Goal: Task Accomplishment & Management: Use online tool/utility

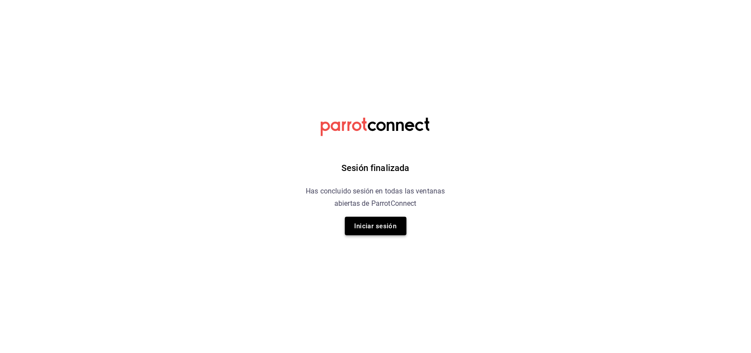
click at [366, 221] on button "Iniciar sesión" at bounding box center [376, 226] width 62 height 18
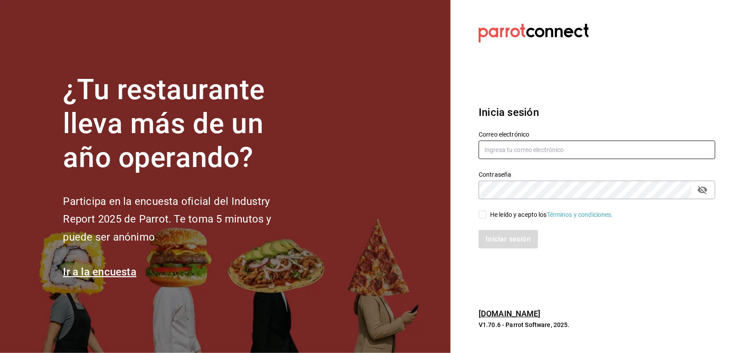
click at [498, 151] on input "text" at bounding box center [597, 149] width 237 height 18
type input "[EMAIL_ADDRESS][DOMAIN_NAME]"
click at [489, 213] on span "He leído y acepto los Términos y condiciones." at bounding box center [550, 214] width 127 height 9
click at [487, 213] on input "He leído y acepto los Términos y condiciones." at bounding box center [483, 214] width 8 height 8
checkbox input "true"
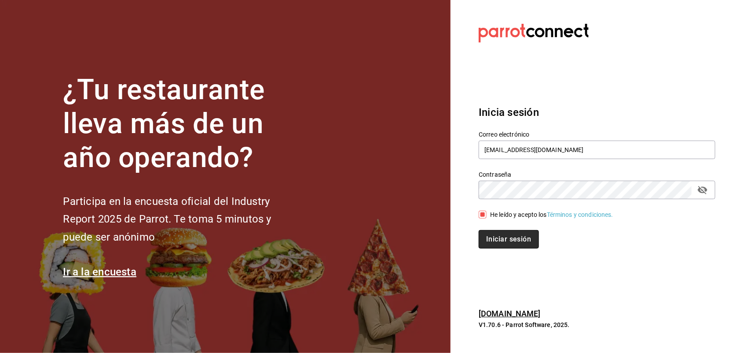
click at [493, 238] on button "Iniciar sesión" at bounding box center [509, 239] width 60 height 18
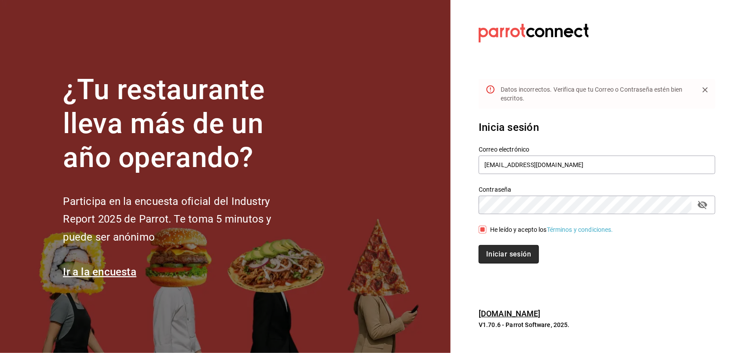
click at [522, 252] on button "Iniciar sesión" at bounding box center [509, 254] width 60 height 18
click at [696, 200] on div "Contraseña" at bounding box center [597, 204] width 237 height 18
click at [701, 203] on icon "passwordField" at bounding box center [703, 205] width 10 height 8
click at [520, 257] on button "Iniciar sesión" at bounding box center [509, 254] width 60 height 18
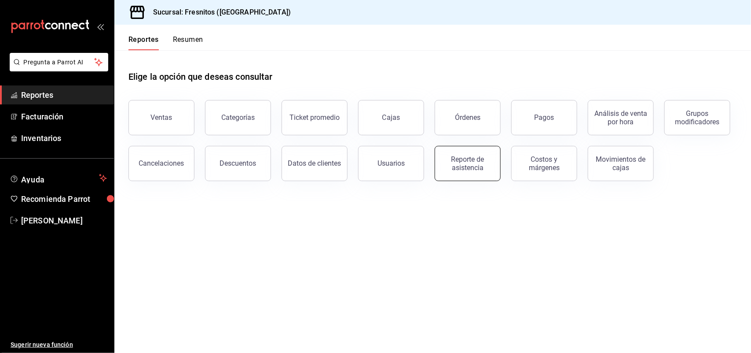
click at [458, 167] on div "Reporte de asistencia" at bounding box center [468, 163] width 55 height 17
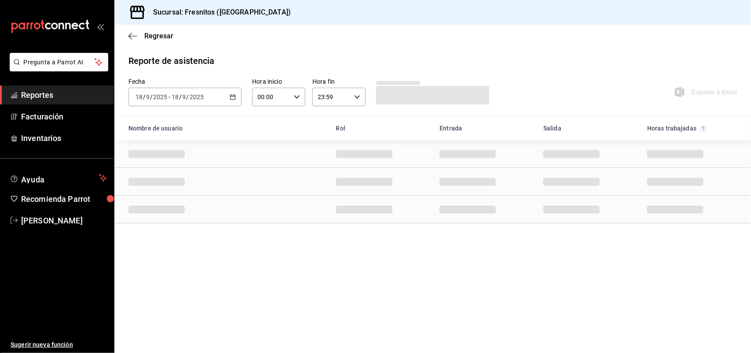
click at [229, 96] on div "[DATE] [DATE] - [DATE] [DATE]" at bounding box center [185, 97] width 113 height 18
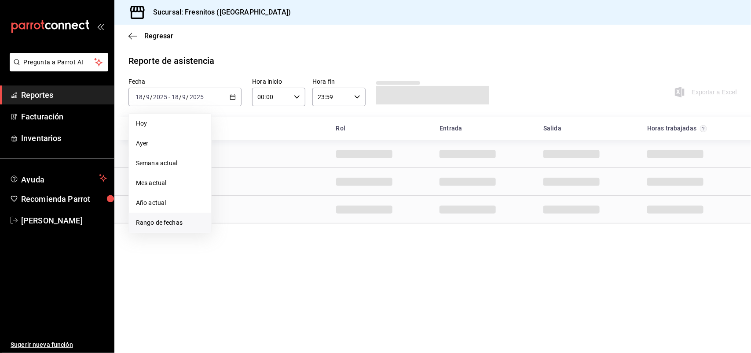
click at [172, 221] on span "Rango de fechas" at bounding box center [170, 222] width 68 height 9
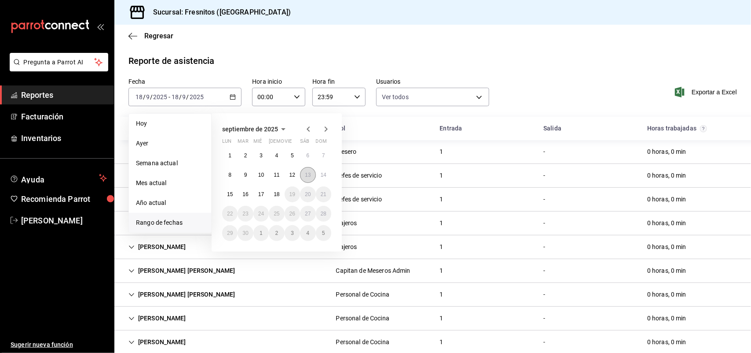
click at [309, 179] on button "13" at bounding box center [307, 175] width 15 height 16
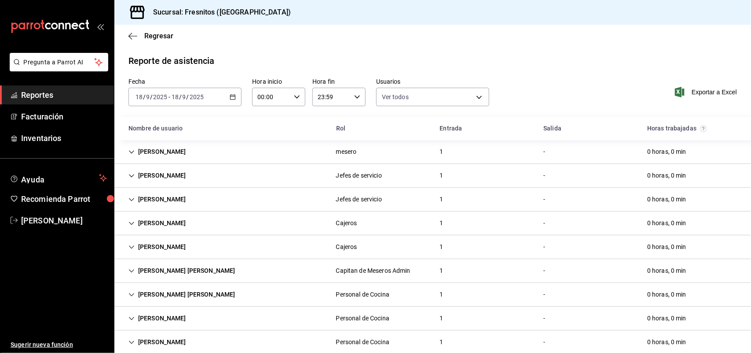
click at [234, 98] on div "[DATE] [DATE] - [DATE] [DATE]" at bounding box center [185, 97] width 113 height 18
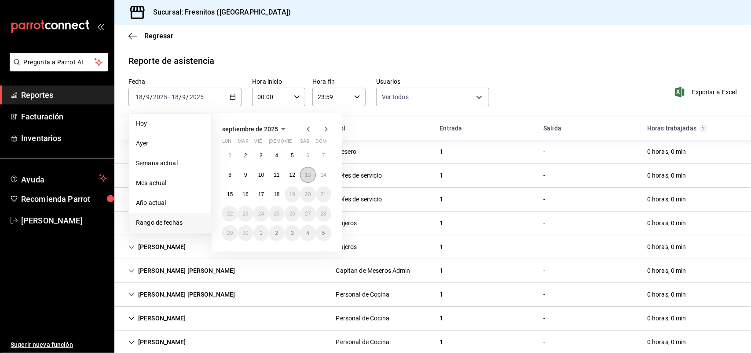
click at [306, 174] on abbr "13" at bounding box center [308, 175] width 6 height 6
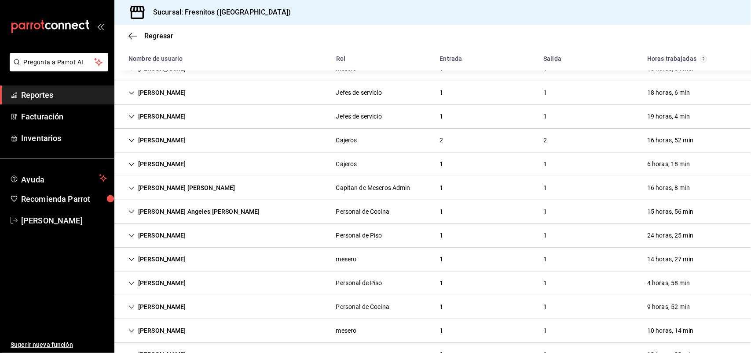
scroll to position [106, 0]
click at [132, 91] on icon "Cell" at bounding box center [132, 93] width 6 height 6
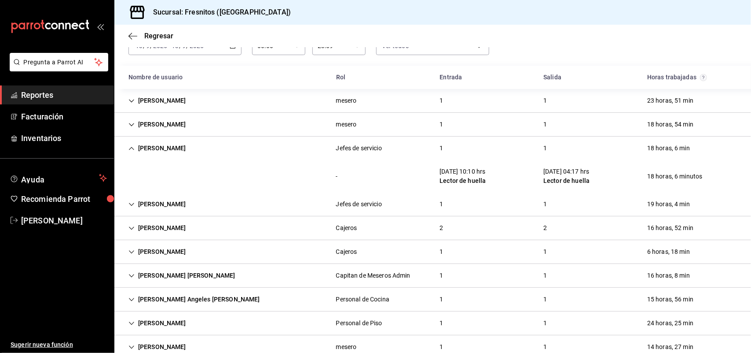
scroll to position [0, 0]
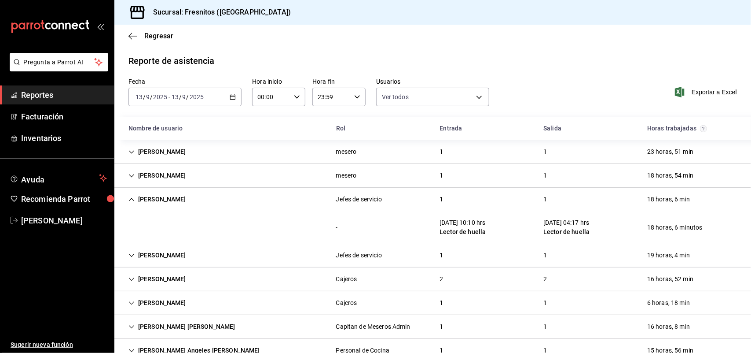
click at [132, 150] on icon "Cell" at bounding box center [132, 152] width 6 height 6
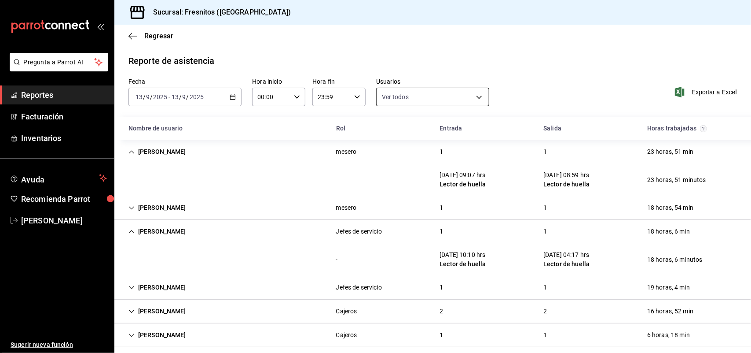
click at [460, 98] on body "Pregunta a Parrot AI Reportes Facturación Inventarios Ayuda Recomienda Parrot […" at bounding box center [375, 176] width 751 height 353
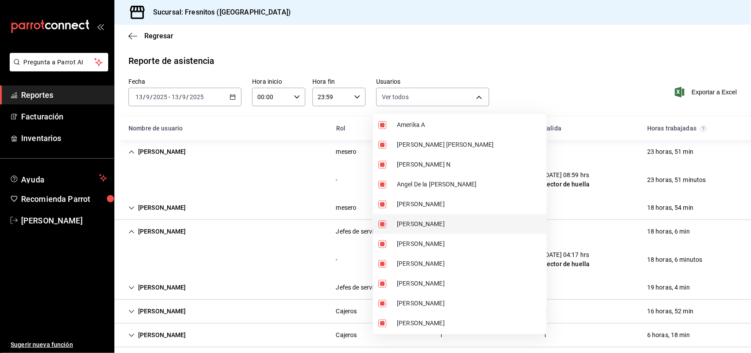
scroll to position [440, 0]
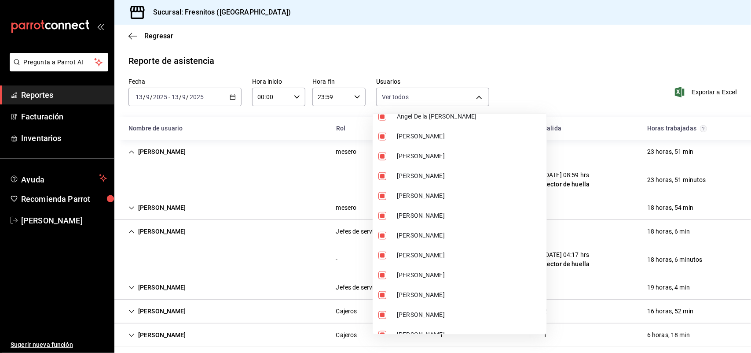
click at [514, 43] on div at bounding box center [375, 176] width 751 height 353
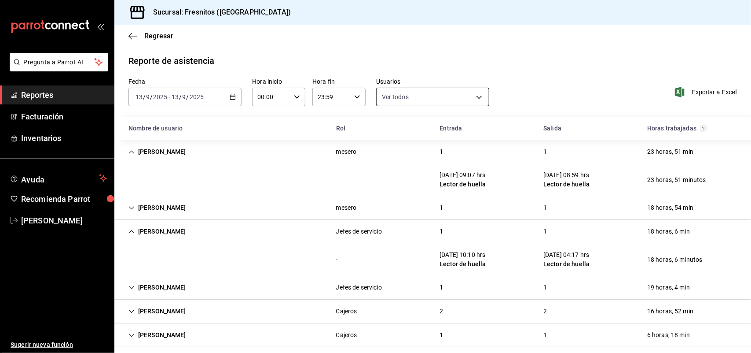
click at [480, 96] on body "Pregunta a Parrot AI Reportes Facturación Inventarios Ayuda Recomienda Parrot […" at bounding box center [375, 176] width 751 height 353
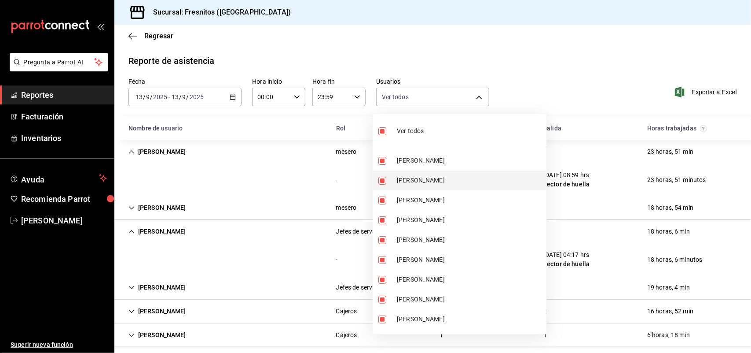
click at [382, 178] on input "checkbox" at bounding box center [382, 180] width 8 height 8
checkbox input "false"
type input "abd8f7ad-022e-4708-9c73-6478ce942983,d35fff37-5149-49d3-a978-538ef3c13f3c,e099a…"
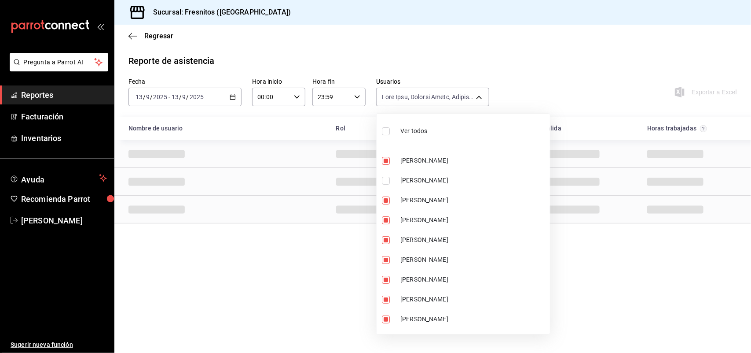
click at [385, 133] on input "checkbox" at bounding box center [386, 131] width 8 height 8
checkbox input "true"
type input "abd8f7ad-022e-4708-9c73-6478ce942983,f5b0584e-410d-4ce4-92c0-fee07d9fc9b8,d35ff…"
checkbox input "true"
click at [385, 133] on input "checkbox" at bounding box center [386, 131] width 8 height 8
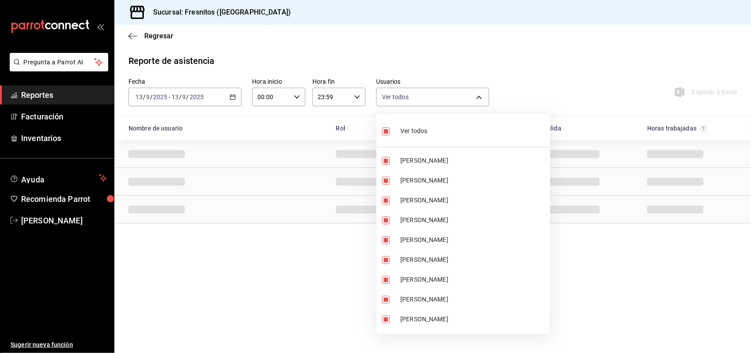
checkbox input "false"
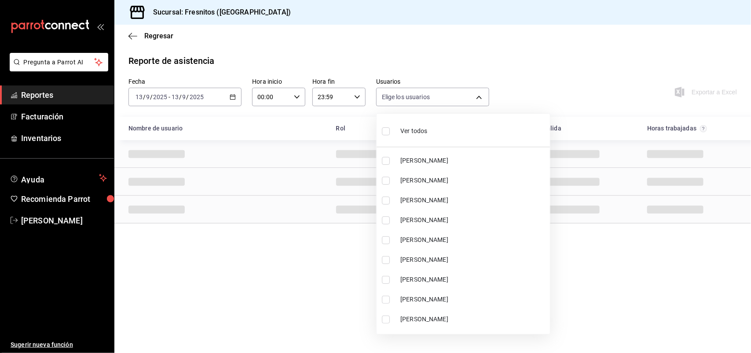
checkbox input "false"
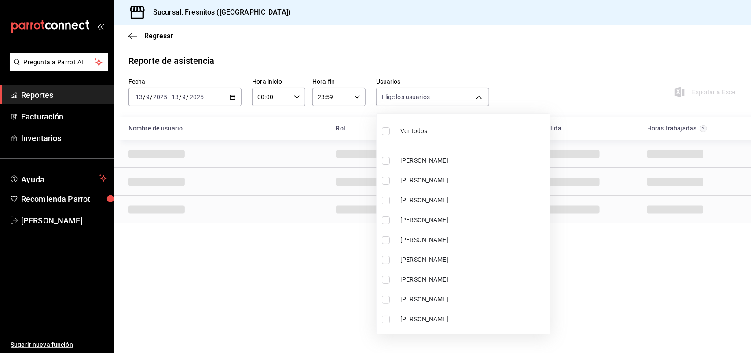
checkbox input "false"
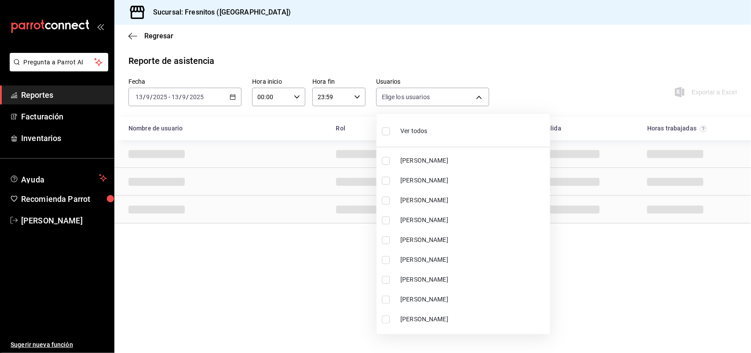
checkbox input "false"
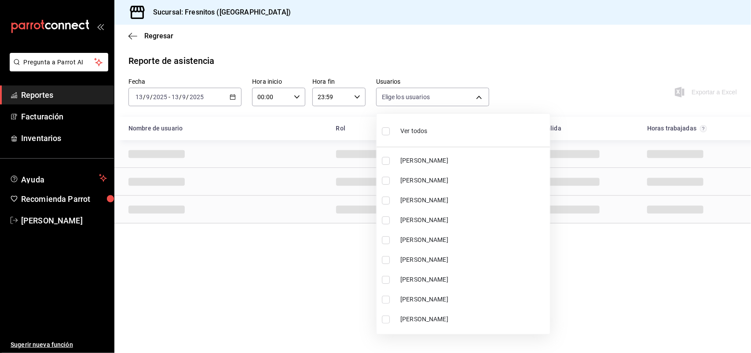
checkbox input "false"
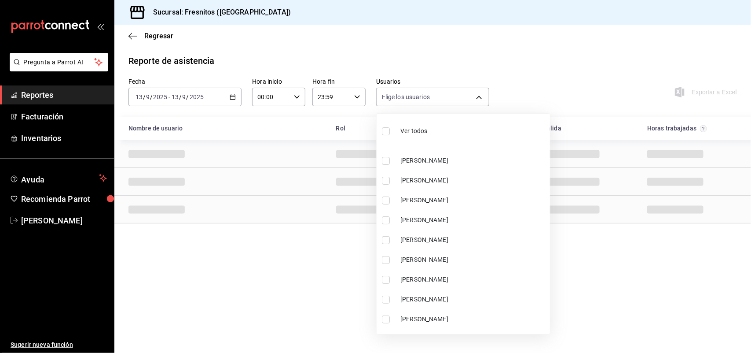
checkbox input "false"
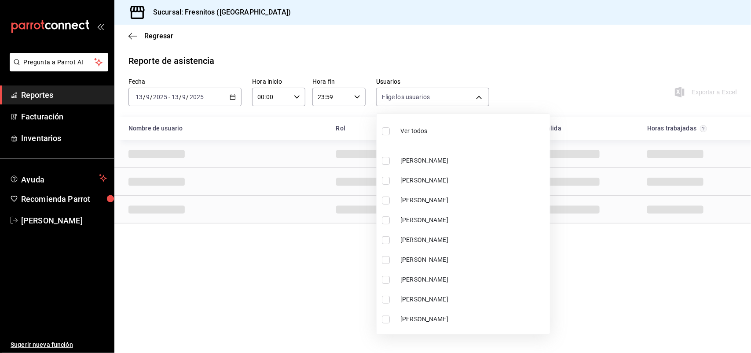
checkbox input "false"
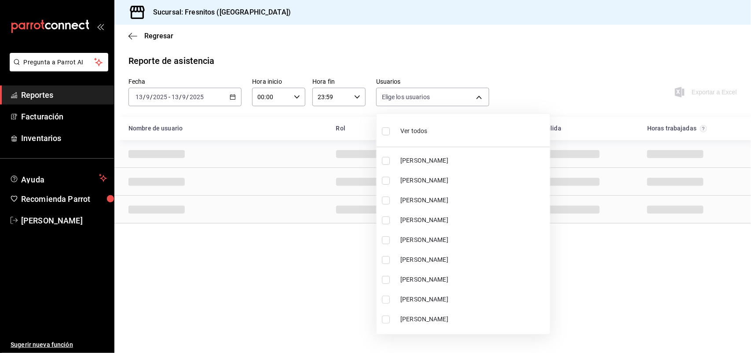
checkbox input "false"
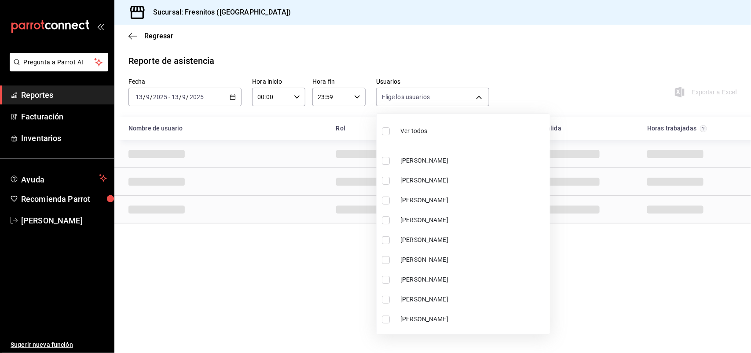
checkbox input "false"
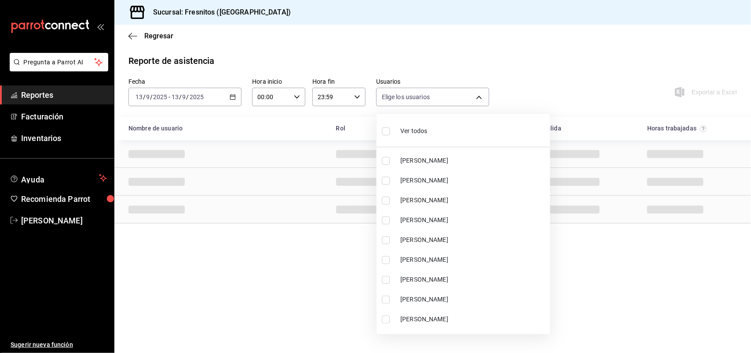
checkbox input "false"
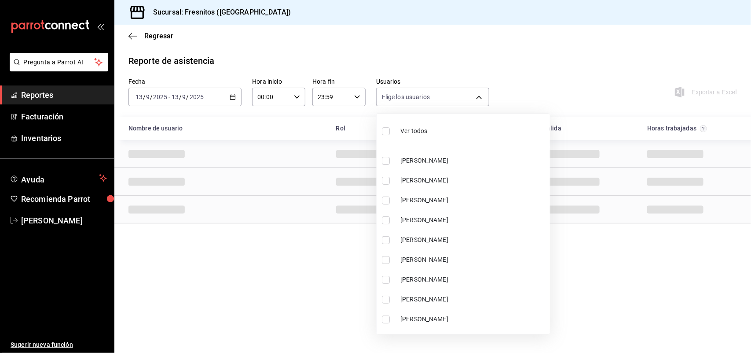
checkbox input "false"
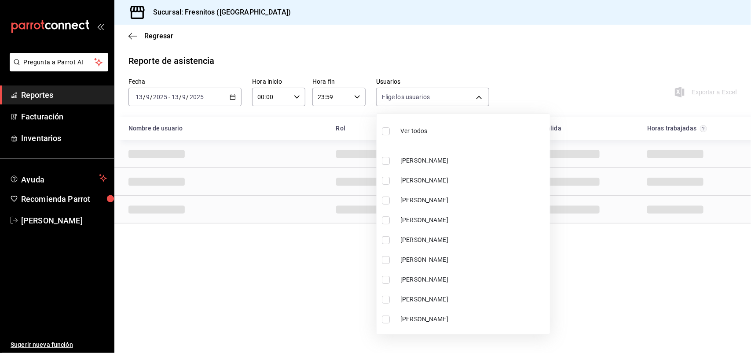
checkbox input "false"
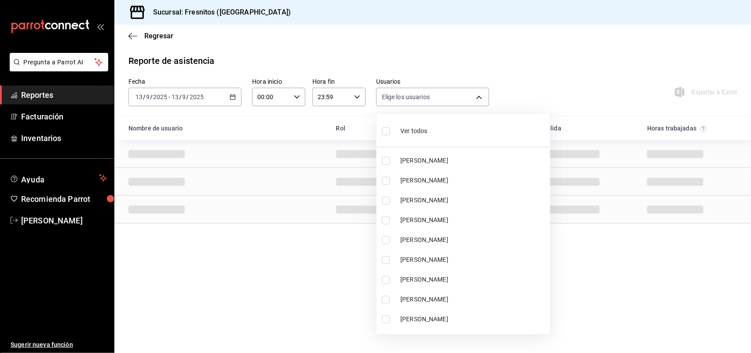
checkbox input "false"
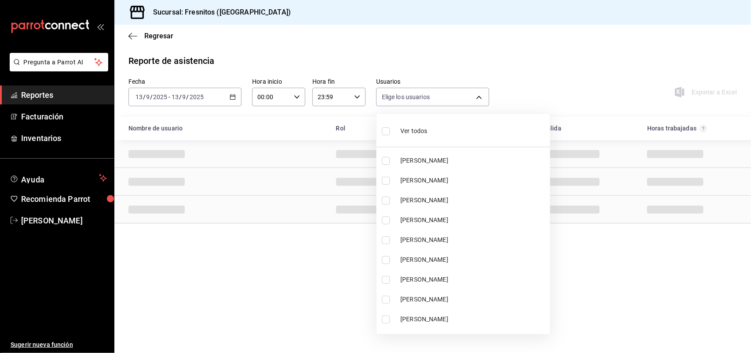
checkbox input "false"
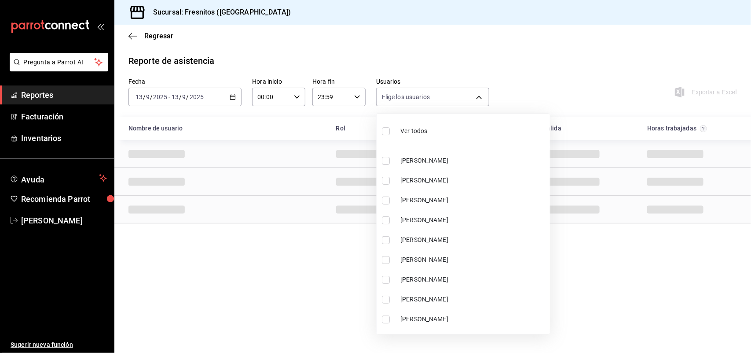
checkbox input "false"
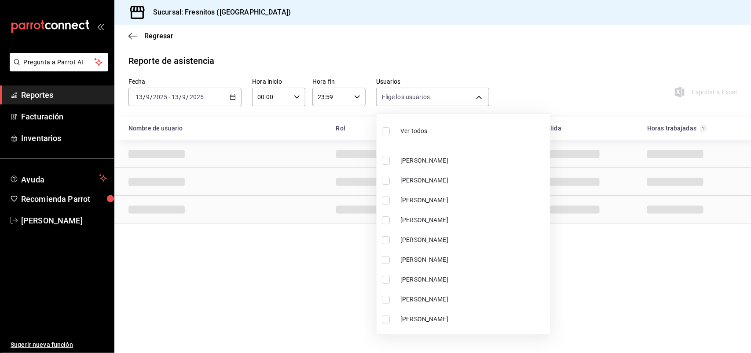
checkbox input "false"
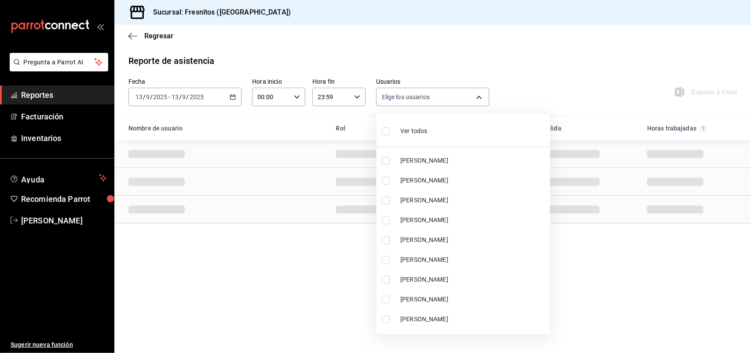
checkbox input "false"
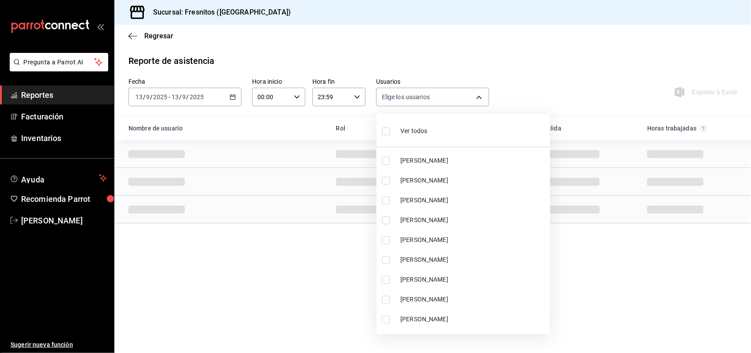
checkbox input "false"
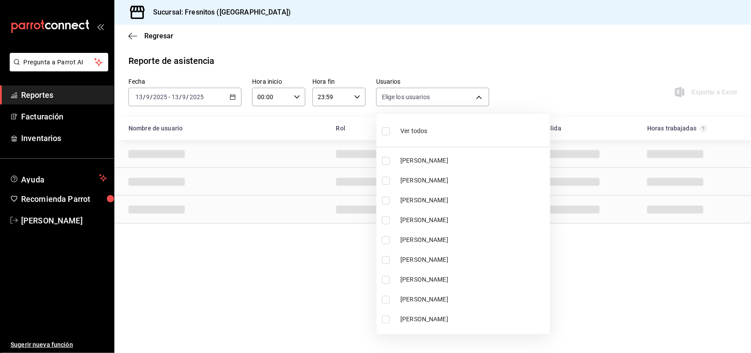
checkbox input "false"
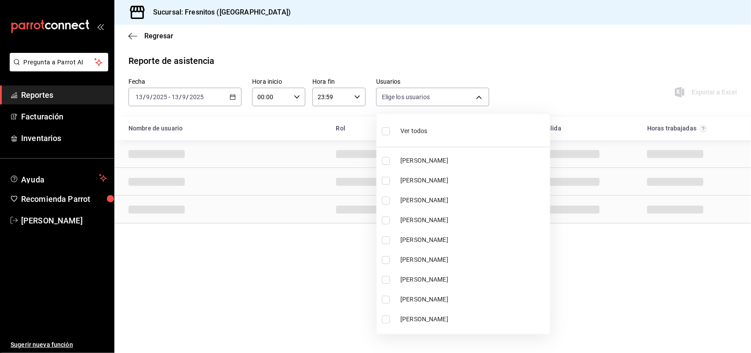
checkbox input "false"
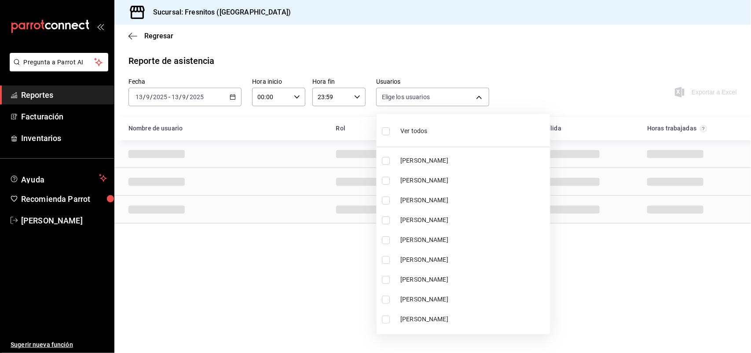
checkbox input "false"
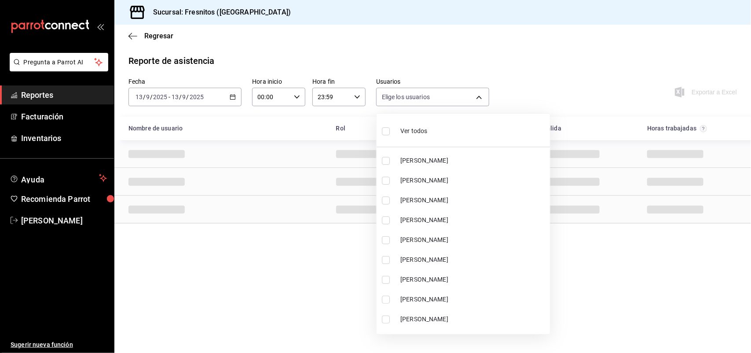
checkbox input "false"
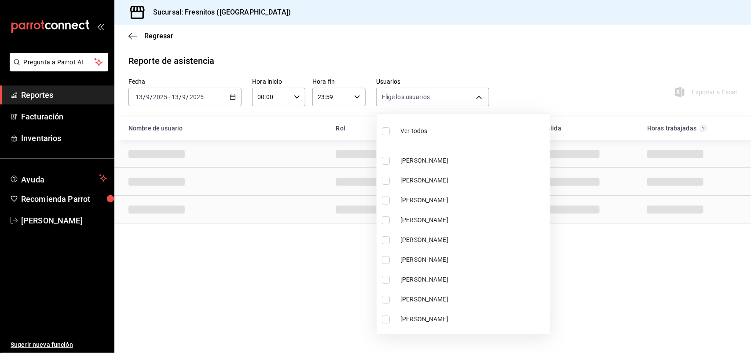
checkbox input "false"
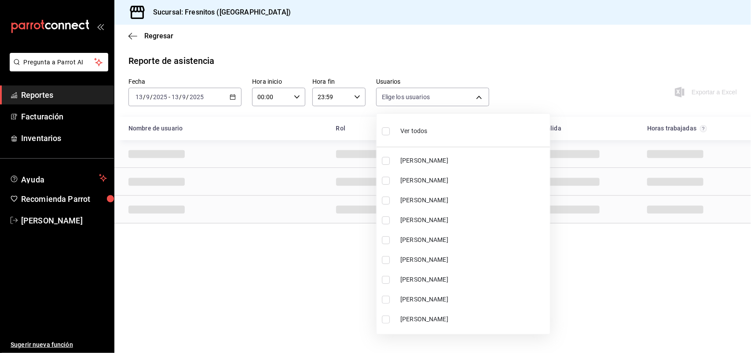
checkbox input "false"
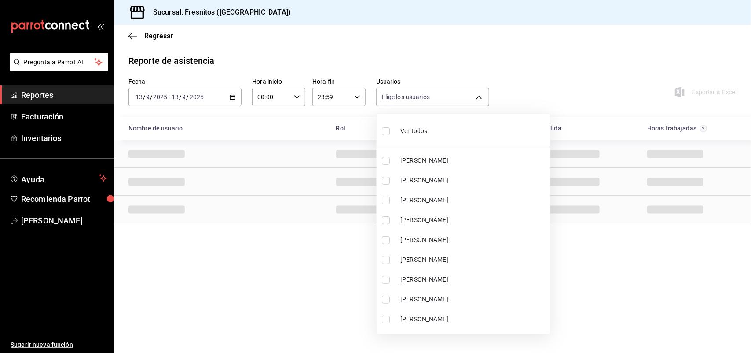
checkbox input "false"
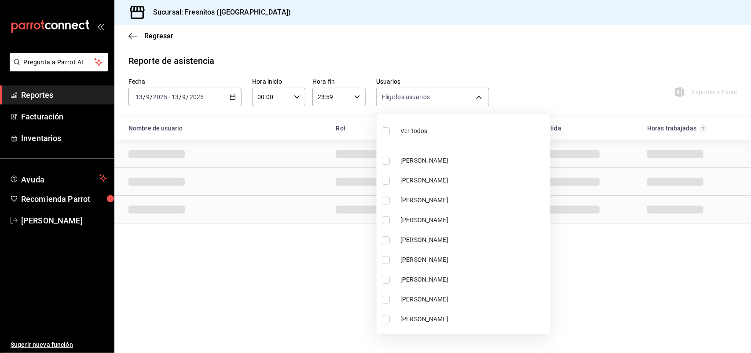
checkbox input "false"
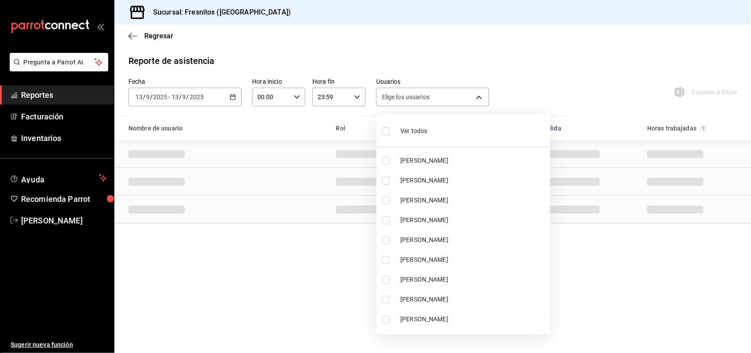
checkbox input "false"
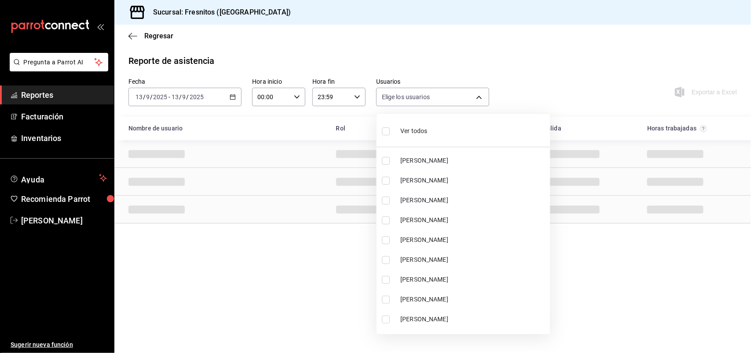
checkbox input "false"
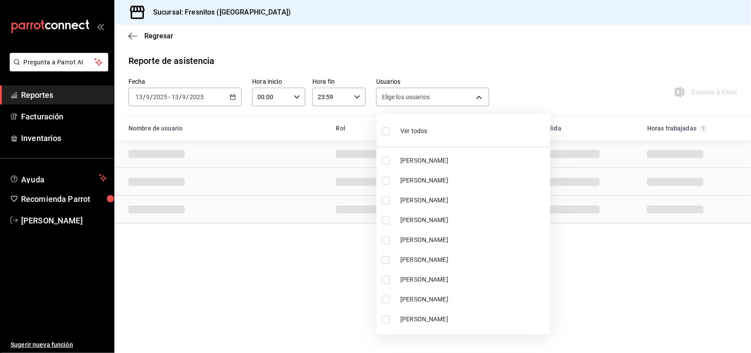
checkbox input "false"
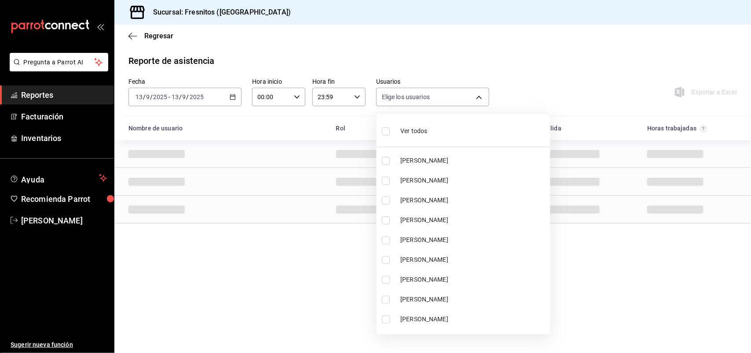
checkbox input "false"
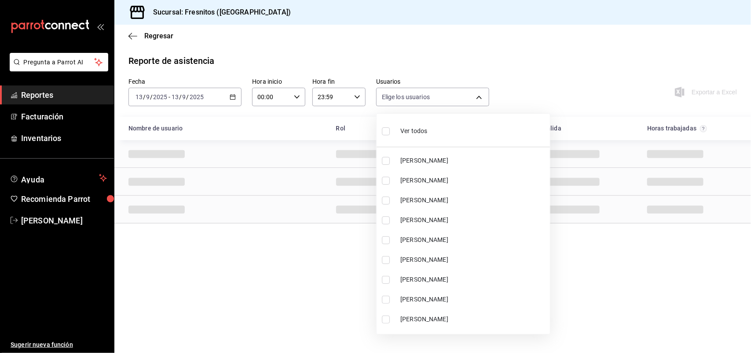
checkbox input "false"
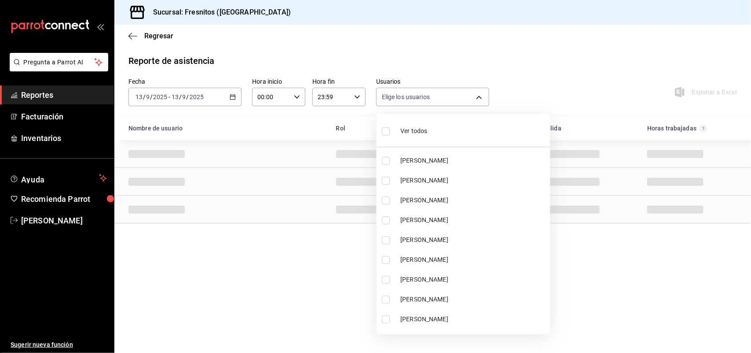
checkbox input "false"
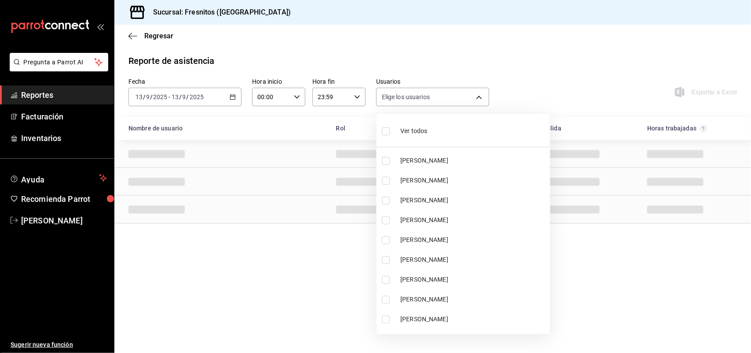
checkbox input "false"
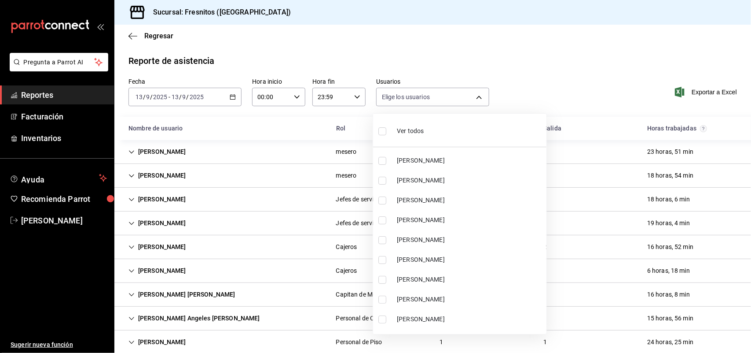
click at [384, 163] on input "checkbox" at bounding box center [382, 161] width 8 height 8
checkbox input "true"
type input "abd8f7ad-022e-4708-9c73-6478ce942983"
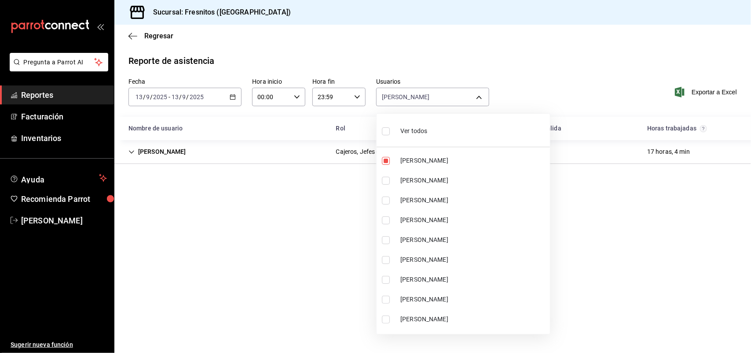
click at [384, 220] on input "checkbox" at bounding box center [386, 220] width 8 height 8
checkbox input "true"
type input "abd8f7ad-022e-4708-9c73-6478ce942983,e099a04b-a93c-48da-a02d-1e26162e6896"
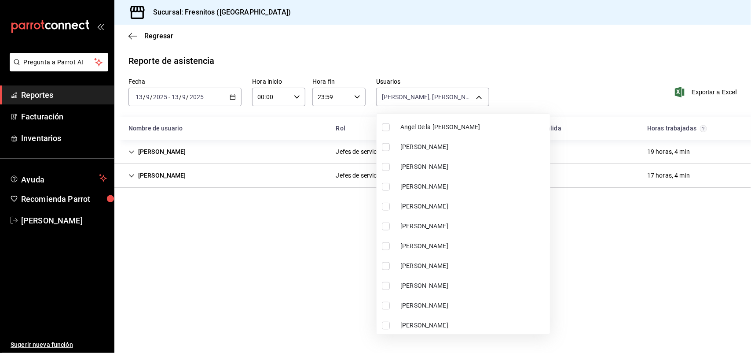
scroll to position [495, 0]
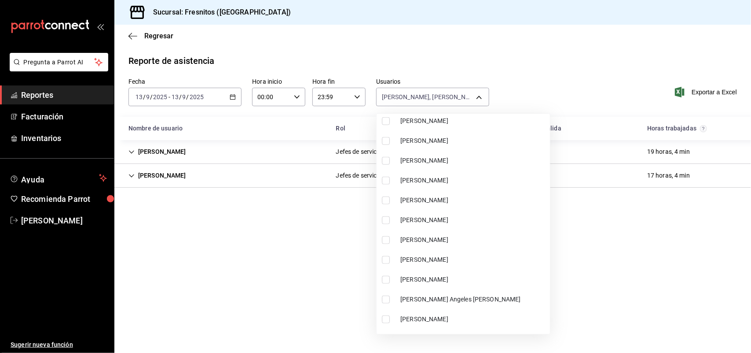
click at [384, 179] on input "checkbox" at bounding box center [386, 180] width 8 height 8
checkbox input "true"
type input "abd8f7ad-022e-4708-9c73-6478ce942983,e099a04b-a93c-48da-a02d-1e26162e6896,99c91…"
click at [288, 40] on div at bounding box center [375, 176] width 751 height 353
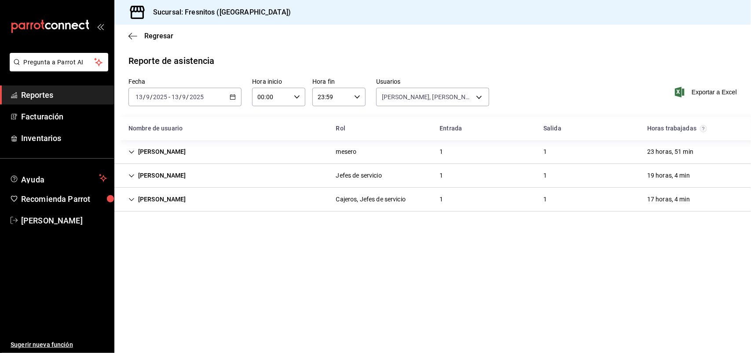
click at [135, 197] on div "[PERSON_NAME]" at bounding box center [157, 199] width 72 height 16
click at [130, 173] on icon "Cell" at bounding box center [132, 176] width 6 height 6
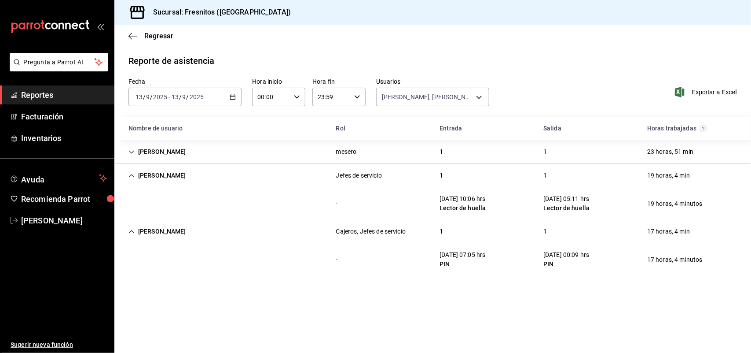
click at [132, 151] on icon "Cell" at bounding box center [131, 151] width 5 height 3
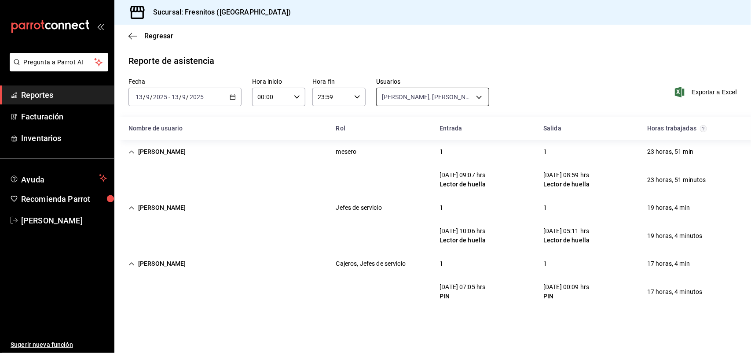
click at [478, 91] on body "Pregunta a Parrot AI Reportes Facturación Inventarios Ayuda Recomienda Parrot […" at bounding box center [375, 176] width 751 height 353
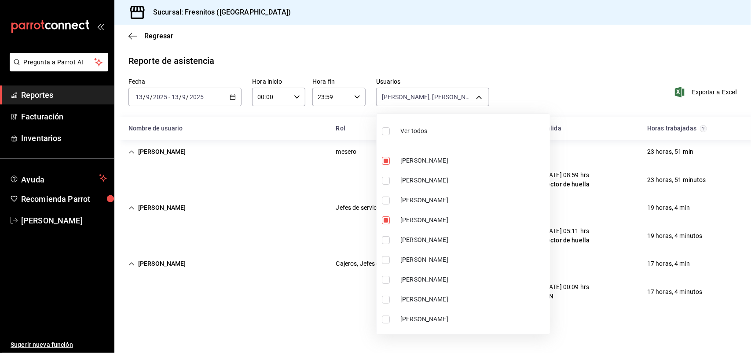
click at [386, 129] on input "checkbox" at bounding box center [386, 131] width 8 height 8
checkbox input "true"
type input "abd8f7ad-022e-4708-9c73-6478ce942983,f5b0584e-410d-4ce4-92c0-fee07d9fc9b8,d35ff…"
checkbox input "true"
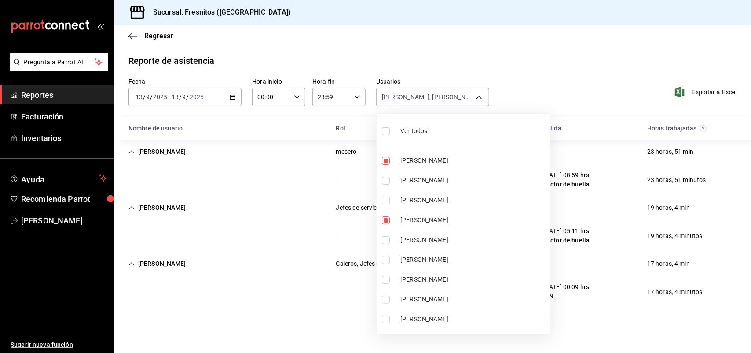
checkbox input "true"
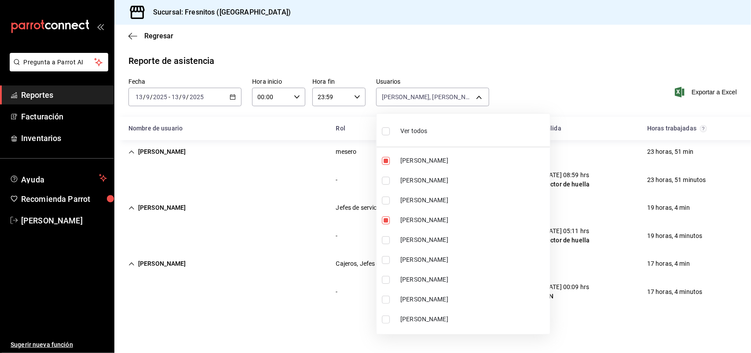
checkbox input "true"
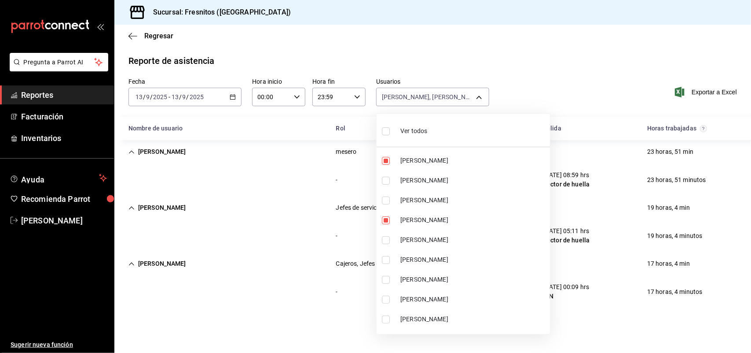
checkbox input "true"
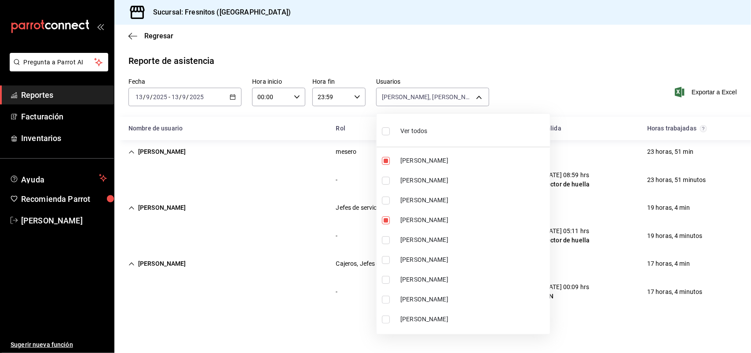
checkbox input "true"
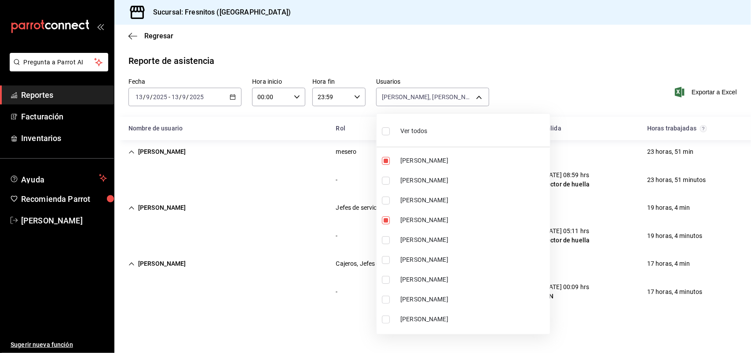
checkbox input "true"
click at [386, 129] on input "checkbox" at bounding box center [386, 131] width 8 height 8
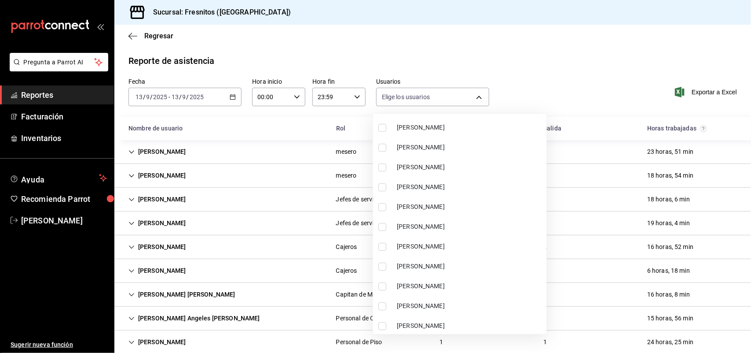
scroll to position [1265, 0]
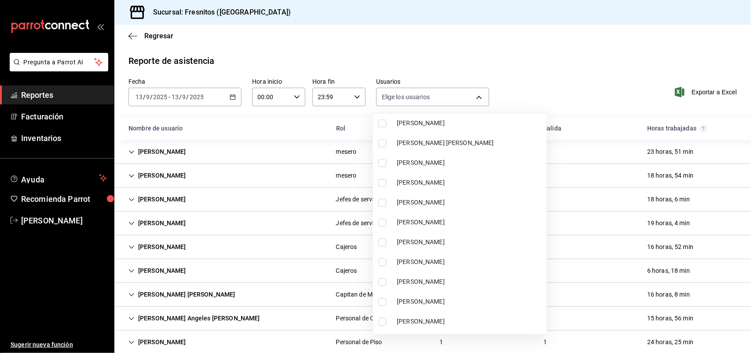
click at [381, 182] on input "checkbox" at bounding box center [382, 183] width 8 height 8
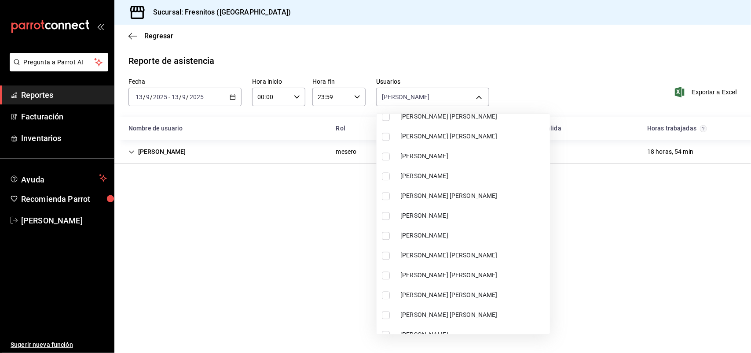
scroll to position [2476, 0]
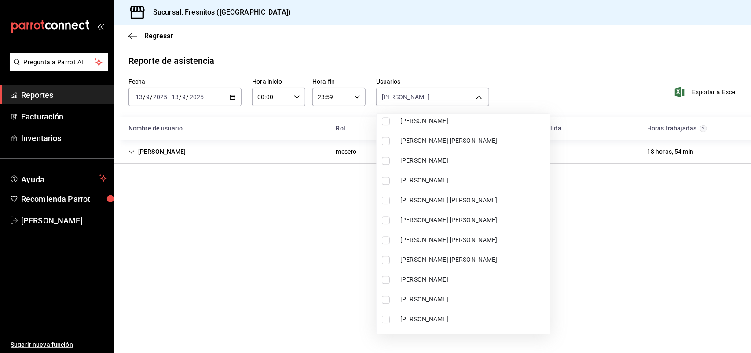
click at [385, 277] on input "checkbox" at bounding box center [386, 280] width 8 height 8
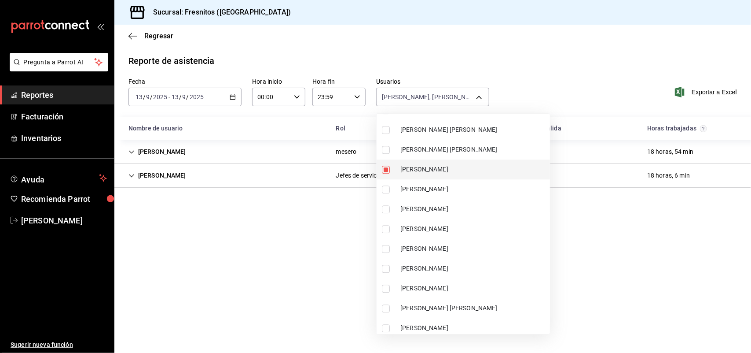
scroll to position [2806, 0]
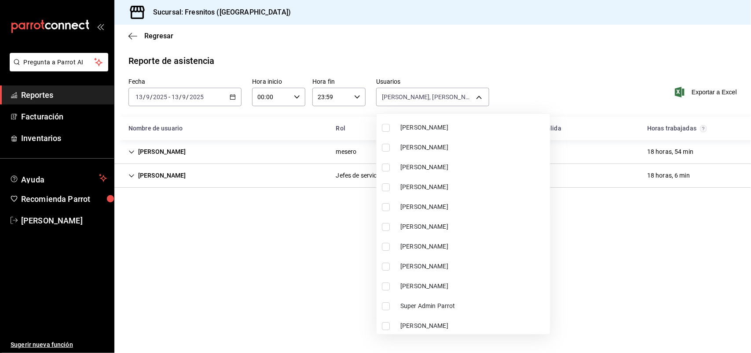
click at [386, 163] on input "checkbox" at bounding box center [386, 167] width 8 height 8
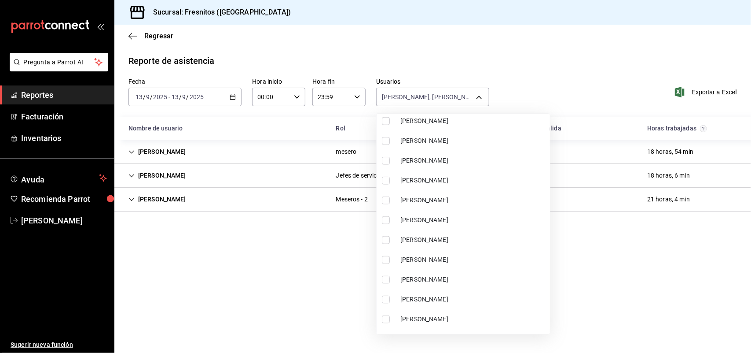
scroll to position [2035, 0]
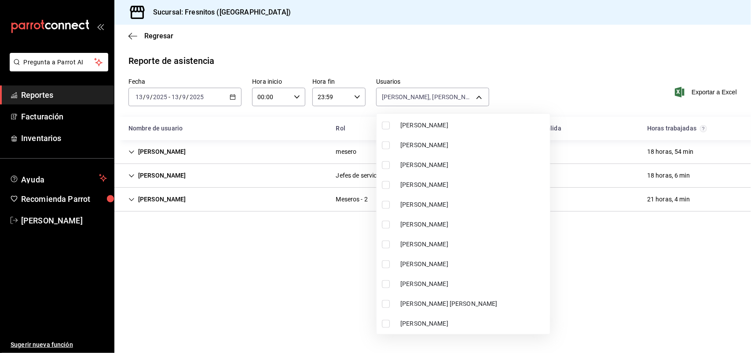
drag, startPoint x: 388, startPoint y: 261, endPoint x: 416, endPoint y: 270, distance: 29.6
click at [388, 261] on input "checkbox" at bounding box center [386, 264] width 8 height 8
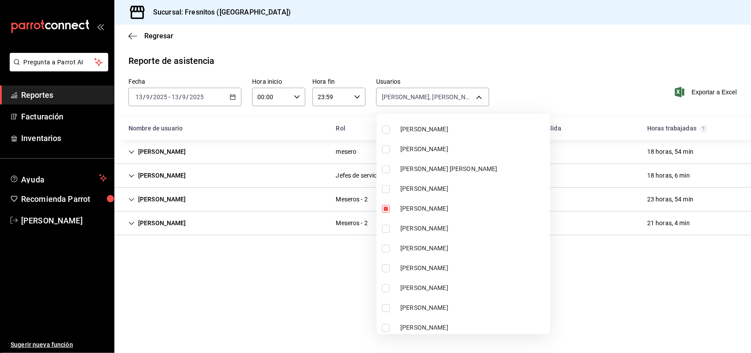
scroll to position [1265, 0]
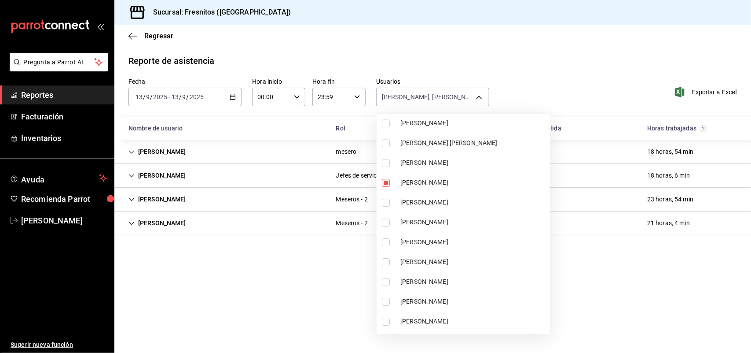
click at [386, 241] on input "checkbox" at bounding box center [386, 242] width 8 height 8
click at [387, 243] on input "checkbox" at bounding box center [386, 242] width 8 height 8
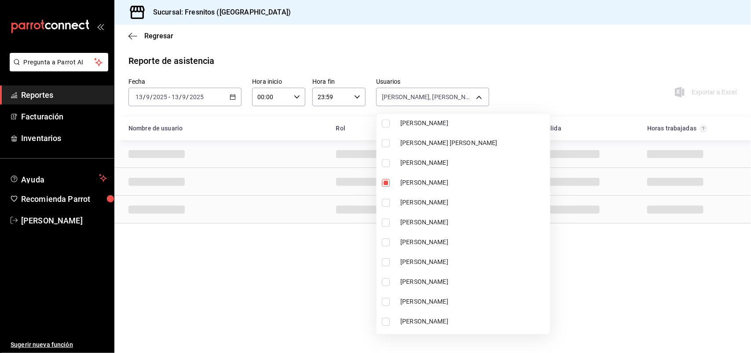
click at [386, 246] on li "[PERSON_NAME]" at bounding box center [463, 242] width 173 height 20
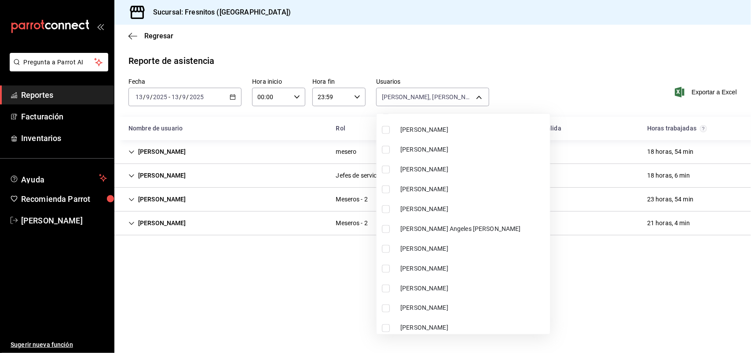
scroll to position [605, 0]
click at [386, 227] on input "checkbox" at bounding box center [386, 229] width 8 height 8
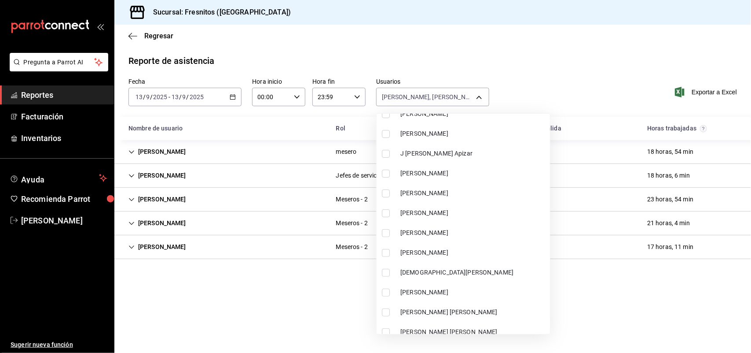
scroll to position [1590, 0]
click at [388, 233] on input "checkbox" at bounding box center [386, 234] width 8 height 8
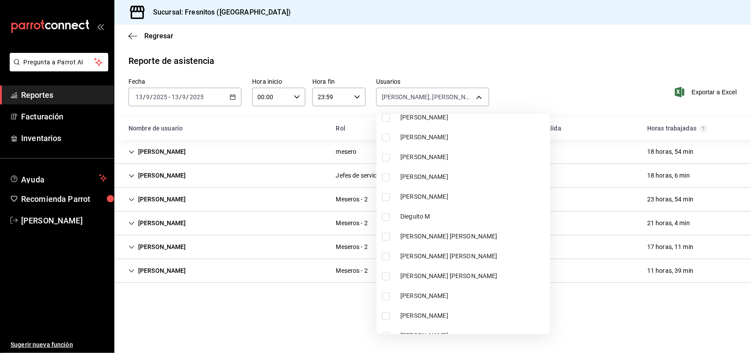
scroll to position [655, 0]
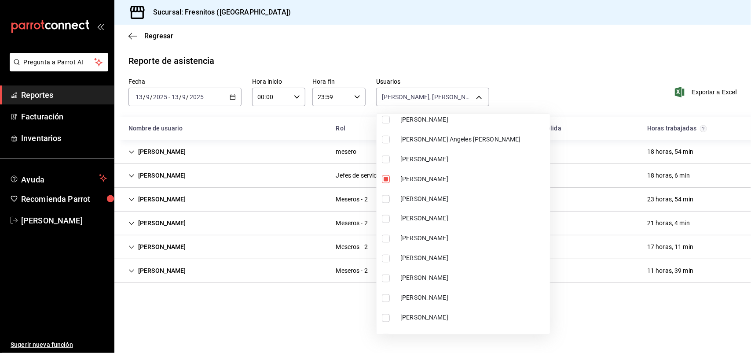
click at [386, 296] on input "checkbox" at bounding box center [386, 298] width 8 height 8
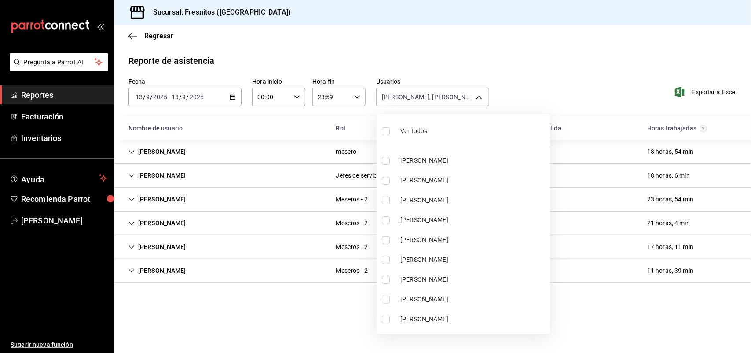
click at [386, 258] on input "checkbox" at bounding box center [386, 260] width 8 height 8
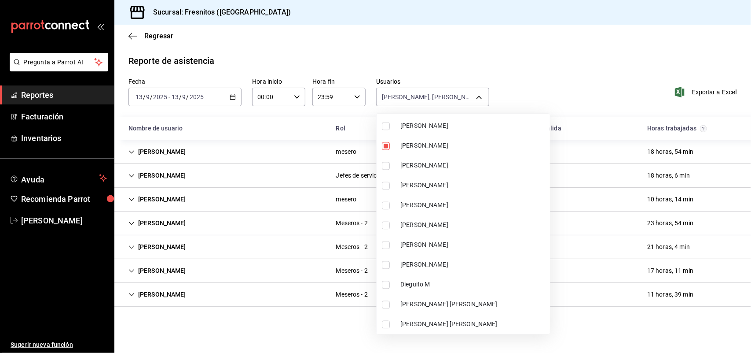
scroll to position [825, 0]
click at [384, 267] on input "checkbox" at bounding box center [386, 266] width 8 height 8
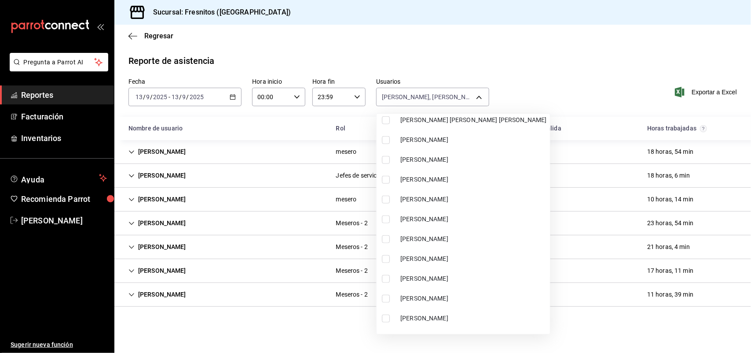
scroll to position [1980, 0]
click at [386, 257] on input "checkbox" at bounding box center [386, 260] width 8 height 8
click at [538, 73] on div at bounding box center [375, 176] width 751 height 353
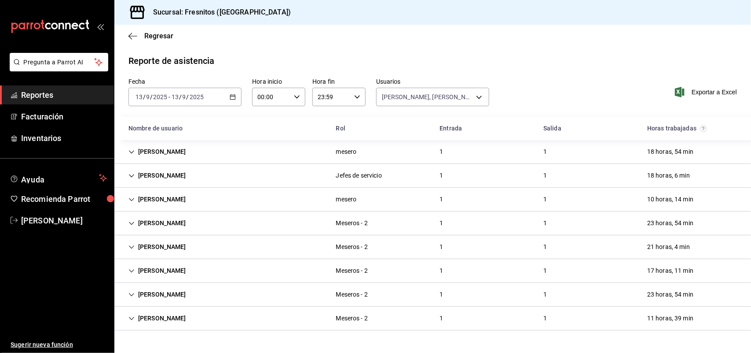
click at [129, 151] on icon "Cell" at bounding box center [132, 152] width 6 height 6
click at [131, 150] on icon "Cell" at bounding box center [132, 152] width 6 height 6
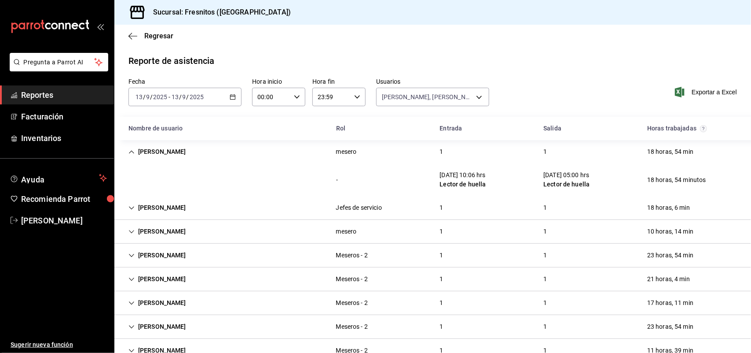
click at [131, 150] on icon "Cell" at bounding box center [132, 152] width 6 height 6
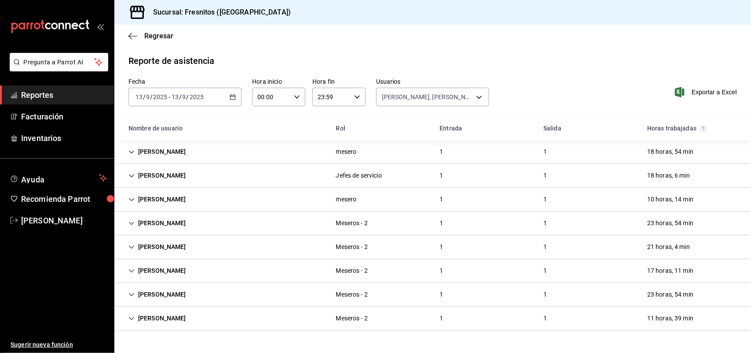
click at [131, 150] on icon "Cell" at bounding box center [132, 152] width 6 height 6
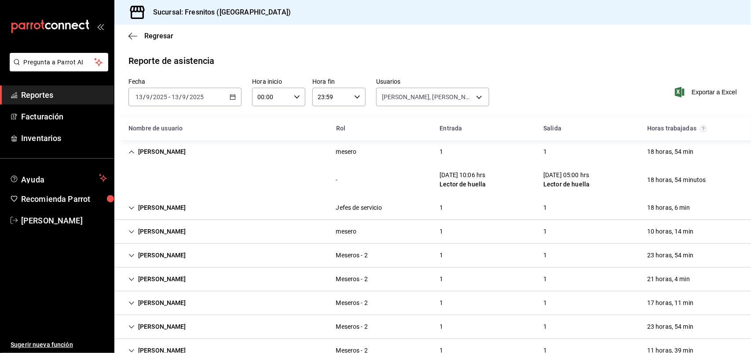
click at [133, 207] on icon "Cell" at bounding box center [131, 207] width 5 height 3
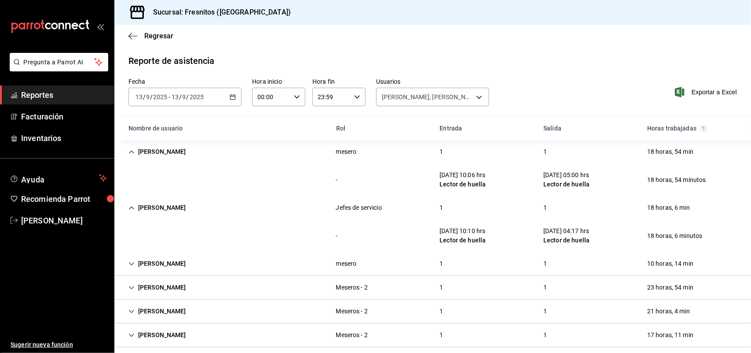
click at [129, 311] on icon "Cell" at bounding box center [132, 311] width 6 height 6
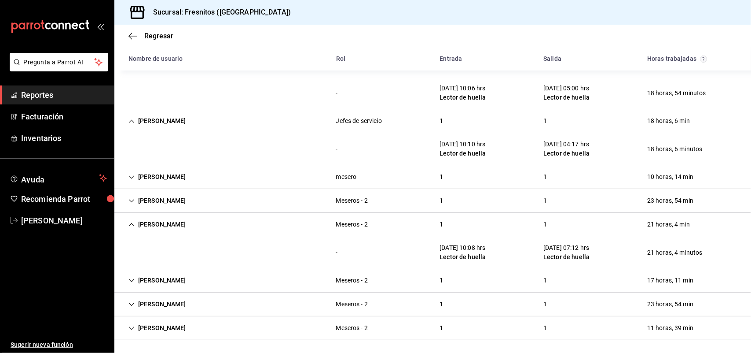
scroll to position [88, 0]
click at [129, 196] on icon "Cell" at bounding box center [132, 199] width 6 height 6
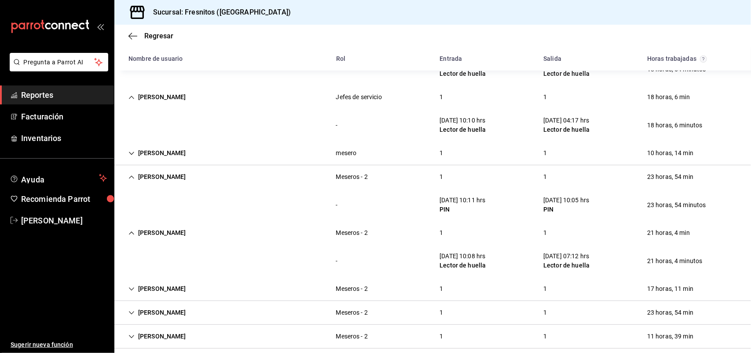
scroll to position [120, 0]
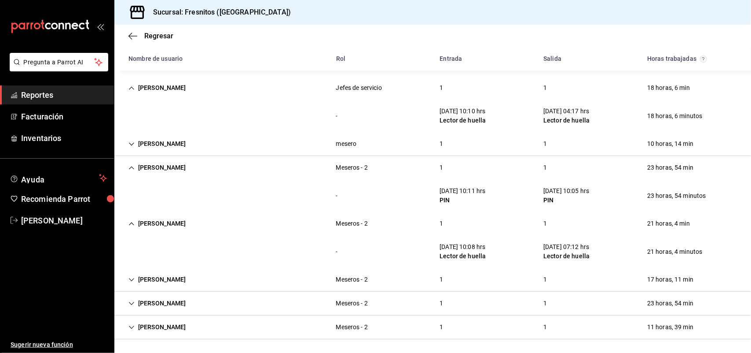
click at [129, 279] on icon "Cell" at bounding box center [132, 279] width 6 height 6
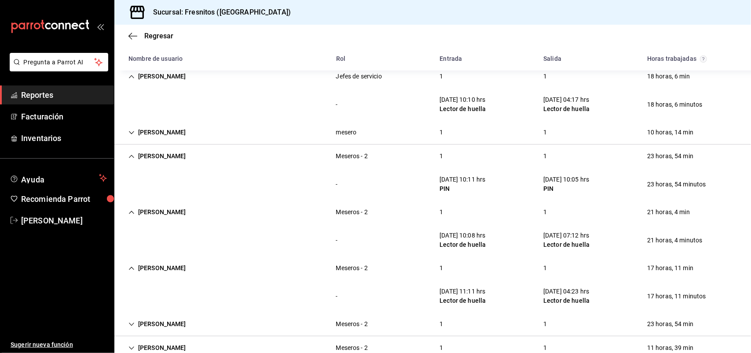
scroll to position [152, 0]
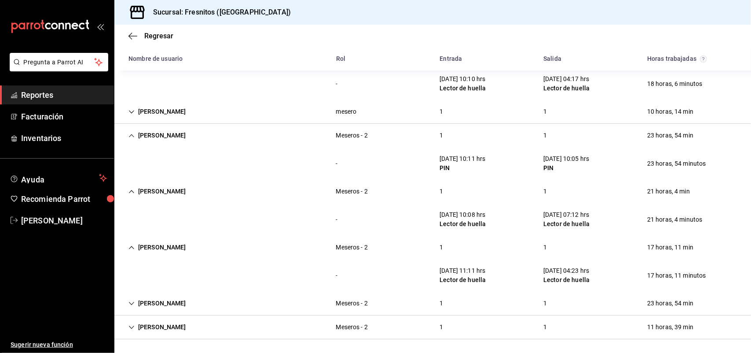
click at [158, 328] on div "[PERSON_NAME]" at bounding box center [157, 327] width 72 height 16
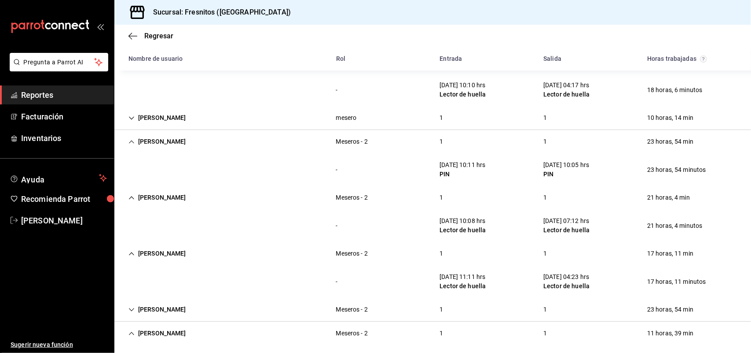
scroll to position [129, 0]
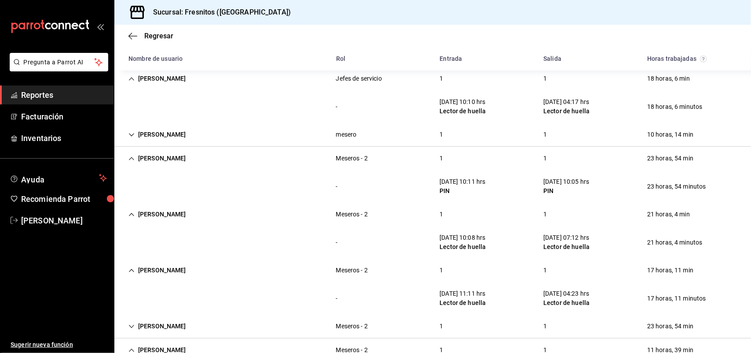
click at [131, 132] on icon "Cell" at bounding box center [132, 135] width 6 height 6
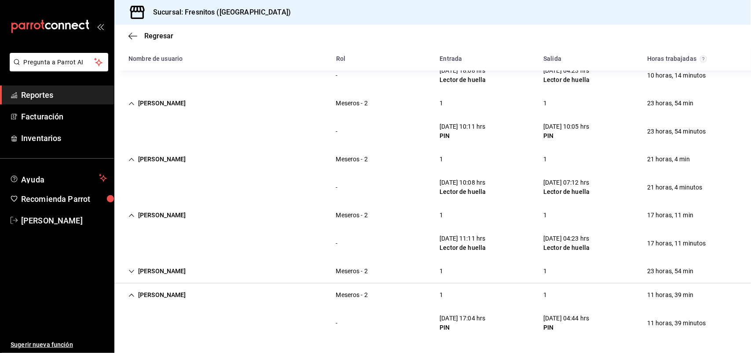
scroll to position [161, 0]
click at [146, 268] on div "[PERSON_NAME]" at bounding box center [157, 271] width 72 height 16
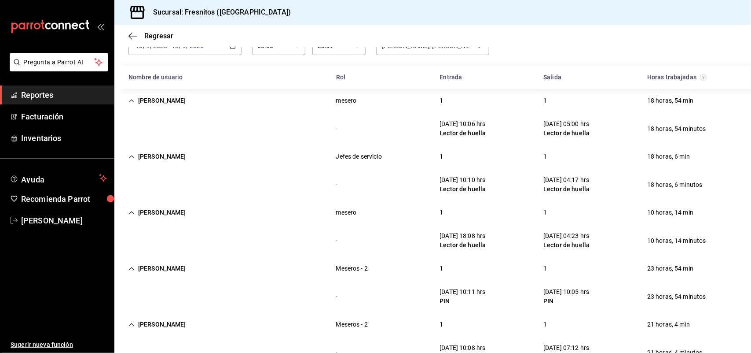
scroll to position [0, 0]
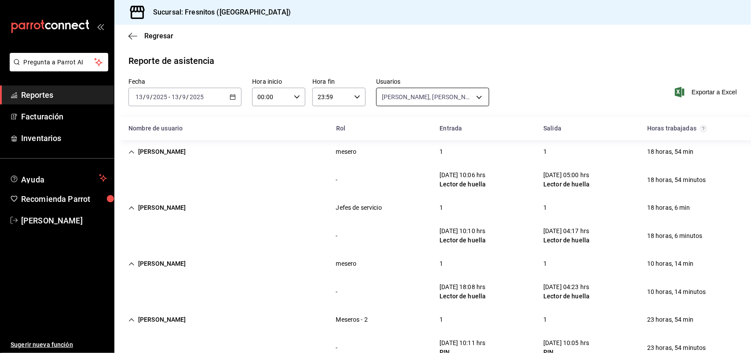
click at [473, 96] on body "Pregunta a Parrot AI Reportes Facturación Inventarios Ayuda Recomienda Parrot […" at bounding box center [375, 176] width 751 height 353
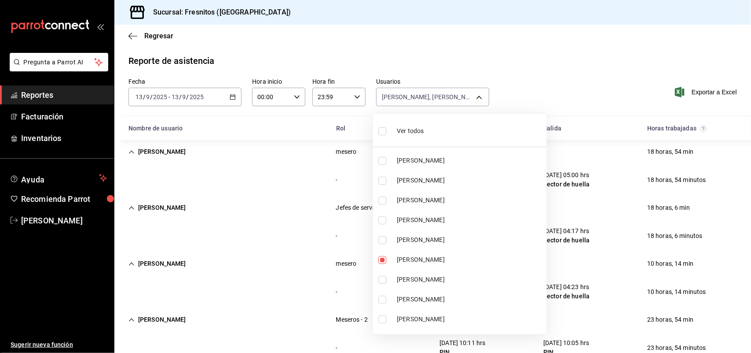
click at [417, 129] on span "Ver todos" at bounding box center [410, 130] width 27 height 9
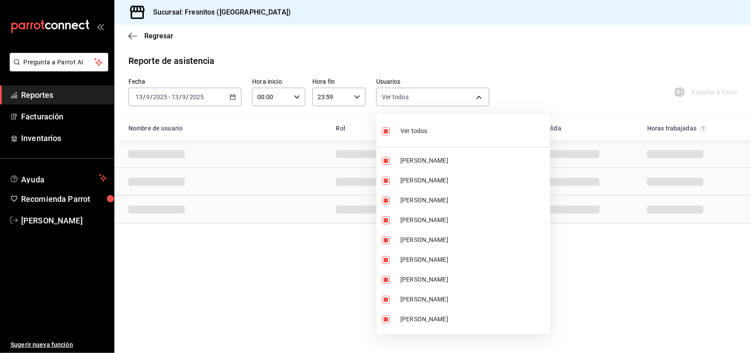
click at [383, 128] on input "checkbox" at bounding box center [386, 131] width 8 height 8
click at [483, 95] on div at bounding box center [375, 176] width 751 height 353
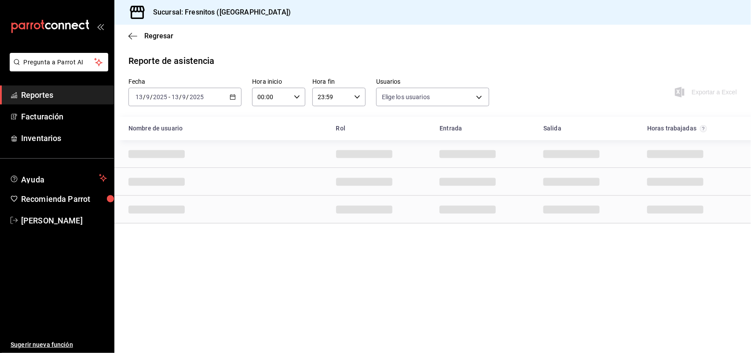
click at [479, 96] on body "Pregunta a Parrot AI Reportes Facturación Inventarios Ayuda Recomienda Parrot […" at bounding box center [375, 176] width 751 height 353
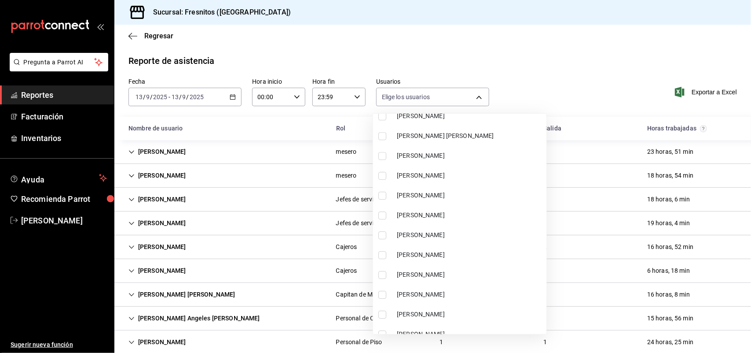
scroll to position [1210, 0]
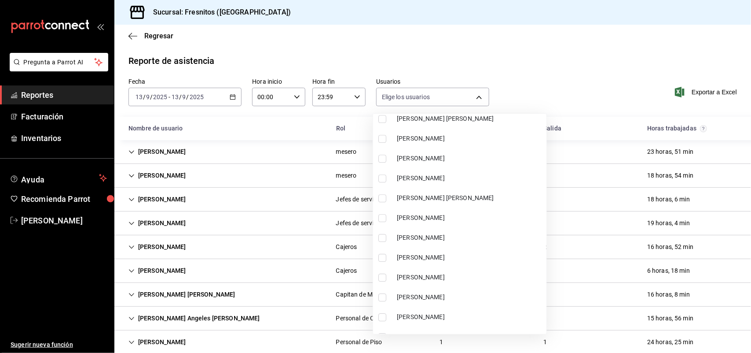
click at [383, 214] on input "checkbox" at bounding box center [382, 218] width 8 height 8
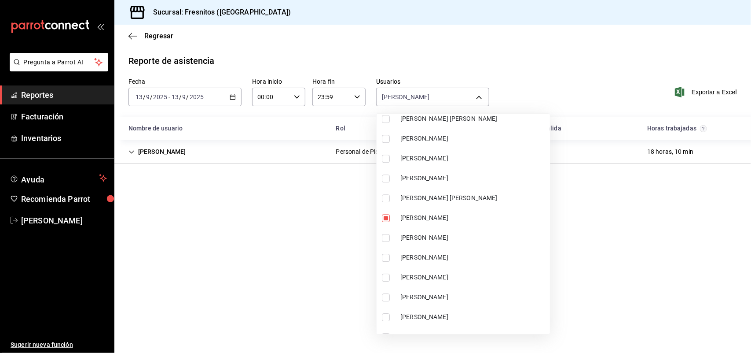
click at [132, 151] on div at bounding box center [375, 176] width 751 height 353
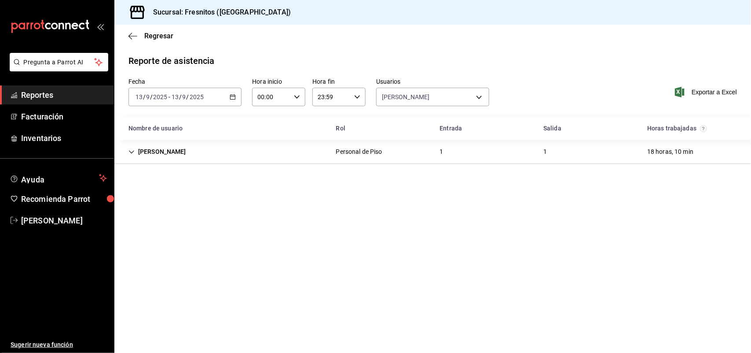
click at [132, 151] on icon "Cell" at bounding box center [132, 152] width 6 height 6
click at [133, 152] on icon "Cell" at bounding box center [131, 151] width 5 height 3
click at [133, 152] on icon "Cell" at bounding box center [132, 152] width 6 height 6
click at [478, 92] on body "Pregunta a Parrot AI Reportes Facturación Inventarios Ayuda Recomienda Parrot […" at bounding box center [375, 176] width 751 height 353
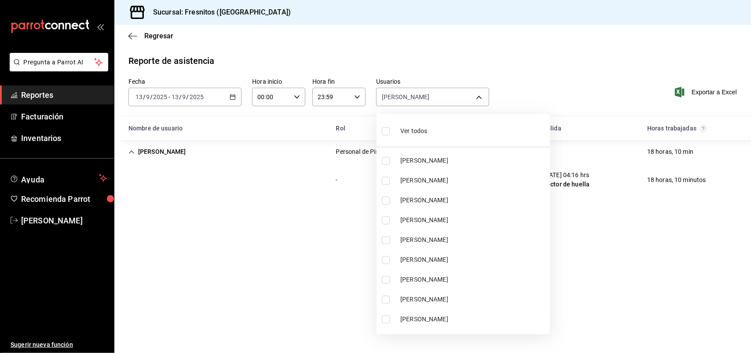
click at [389, 134] on input "checkbox" at bounding box center [386, 131] width 8 height 8
click at [384, 130] on input "checkbox" at bounding box center [386, 131] width 8 height 8
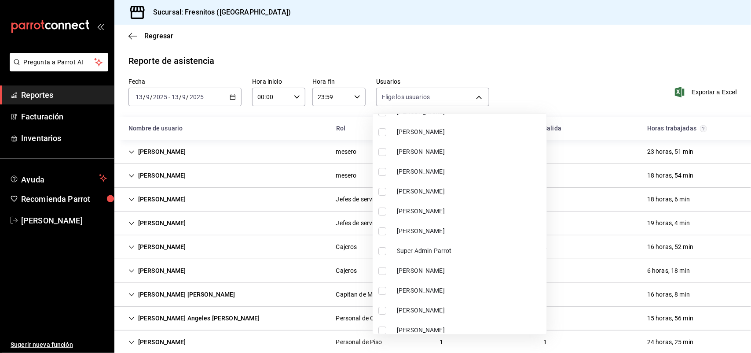
scroll to position [3020, 0]
click at [382, 285] on input "checkbox" at bounding box center [382, 289] width 8 height 8
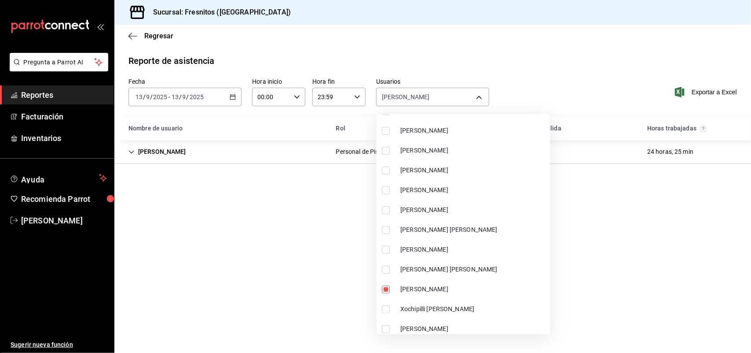
click at [328, 265] on div at bounding box center [375, 176] width 751 height 353
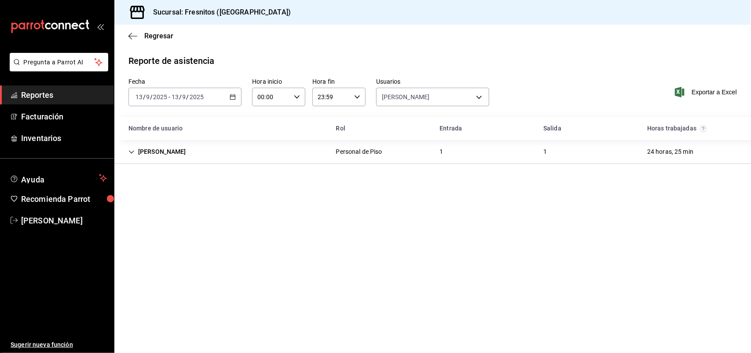
click at [133, 151] on icon "Cell" at bounding box center [131, 151] width 5 height 3
click at [478, 97] on body "Pregunta a Parrot AI Reportes Facturación Inventarios Ayuda Recomienda Parrot […" at bounding box center [375, 176] width 751 height 353
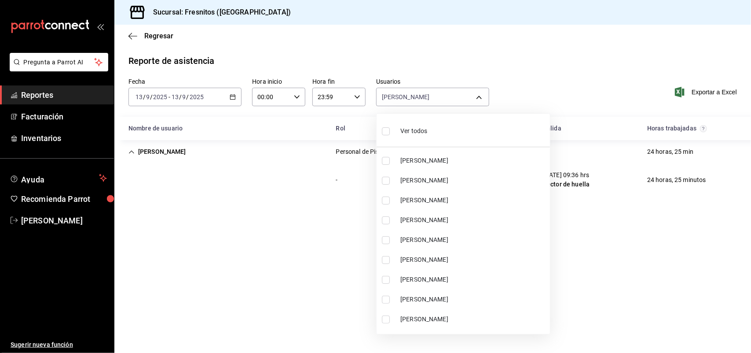
click at [379, 130] on li "Ver todos" at bounding box center [463, 130] width 173 height 26
click at [389, 129] on input "checkbox" at bounding box center [386, 131] width 8 height 8
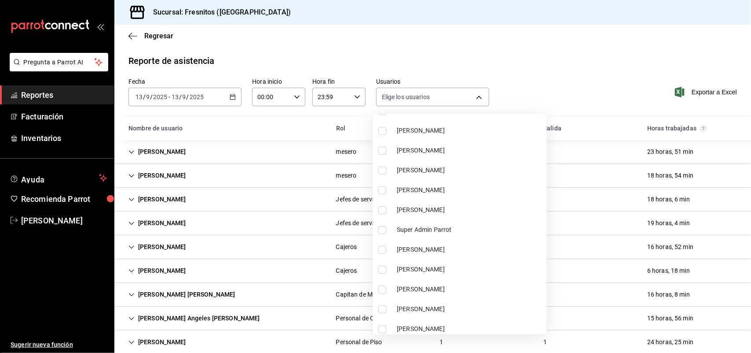
scroll to position [3020, 0]
click at [419, 324] on span "[PERSON_NAME]" at bounding box center [470, 328] width 146 height 9
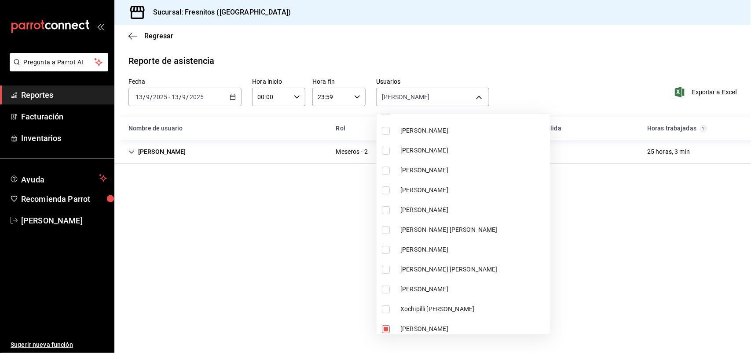
click at [132, 152] on div at bounding box center [375, 176] width 751 height 353
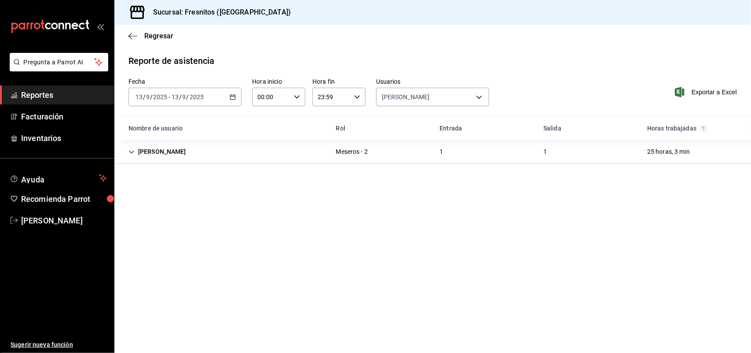
click at [135, 151] on div "[PERSON_NAME]" at bounding box center [157, 151] width 72 height 16
click at [482, 99] on body "Pregunta a Parrot AI Reportes Facturación Inventarios Ayuda Recomienda Parrot […" at bounding box center [375, 176] width 751 height 353
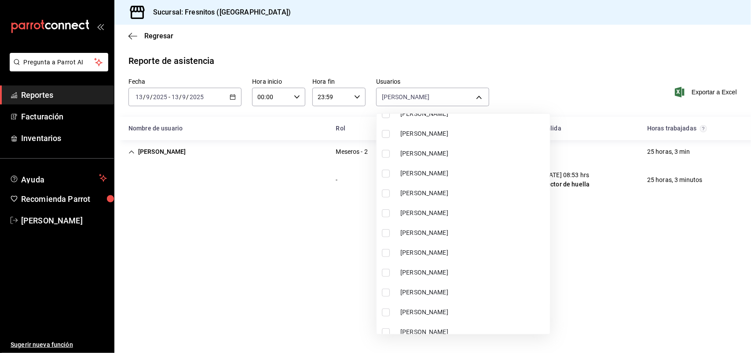
scroll to position [165, 0]
click at [386, 294] on input "checkbox" at bounding box center [386, 293] width 8 height 8
click at [132, 150] on div at bounding box center [375, 176] width 751 height 353
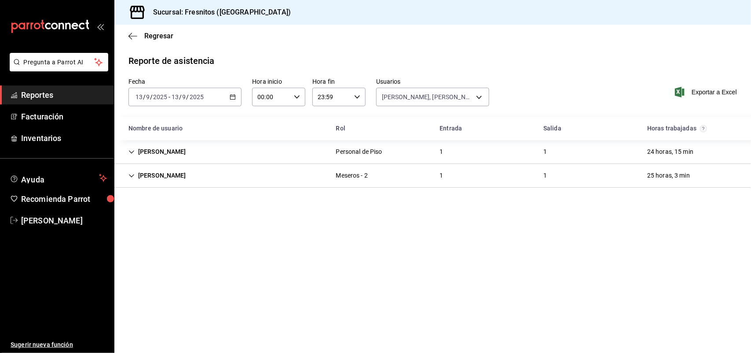
click at [132, 152] on icon "Cell" at bounding box center [131, 151] width 5 height 3
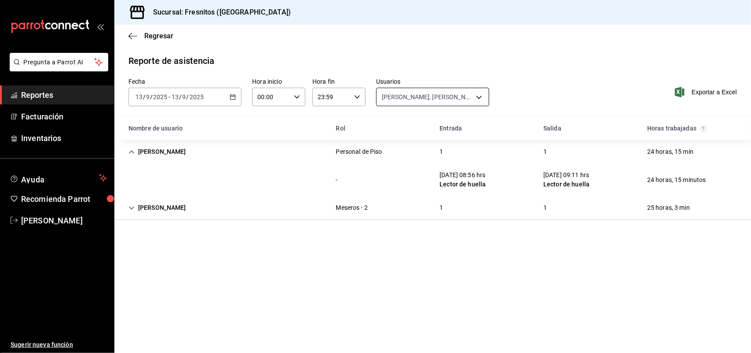
click at [483, 94] on body "Pregunta a Parrot AI Reportes Facturación Inventarios Ayuda Recomienda Parrot […" at bounding box center [375, 176] width 751 height 353
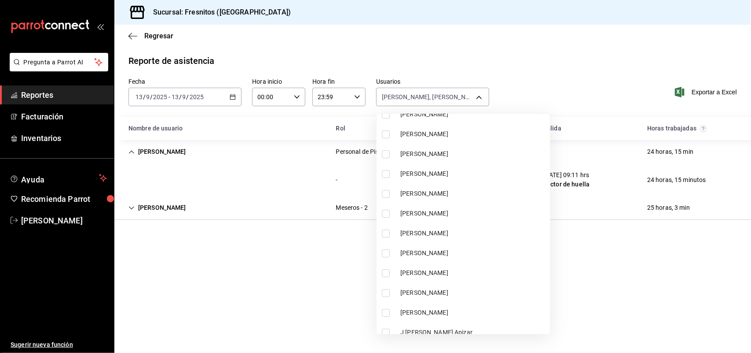
scroll to position [1375, 0]
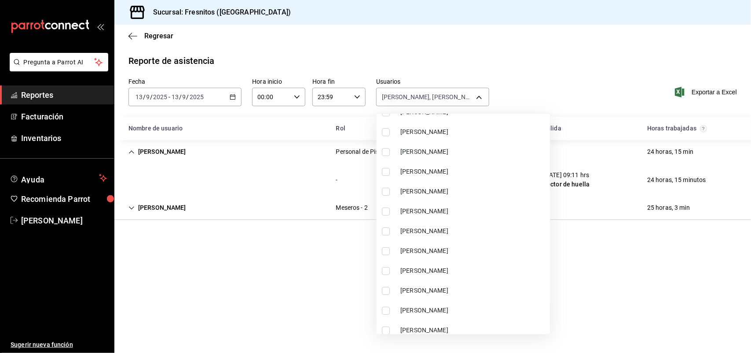
click at [386, 188] on input "checkbox" at bounding box center [386, 191] width 8 height 8
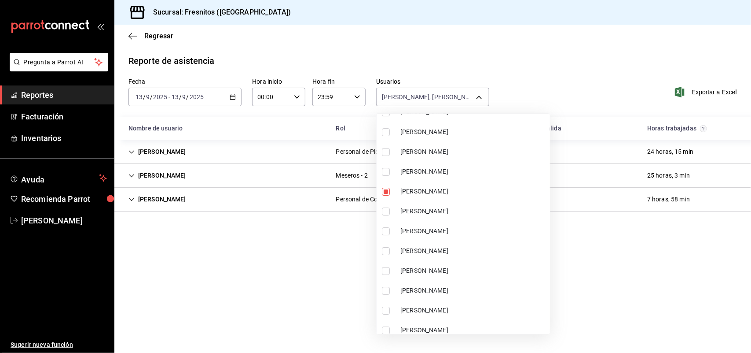
click at [387, 170] on input "checkbox" at bounding box center [386, 172] width 8 height 8
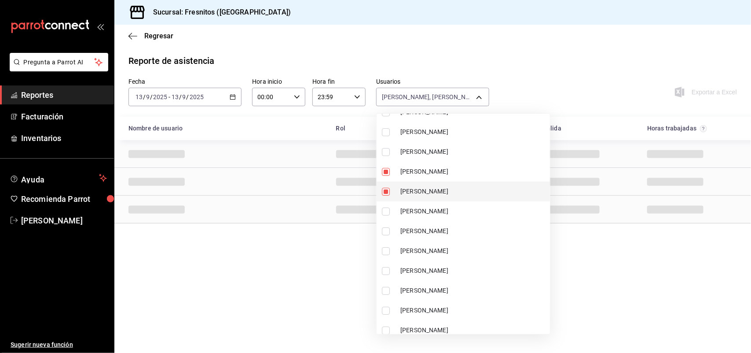
click at [386, 191] on input "checkbox" at bounding box center [386, 191] width 8 height 8
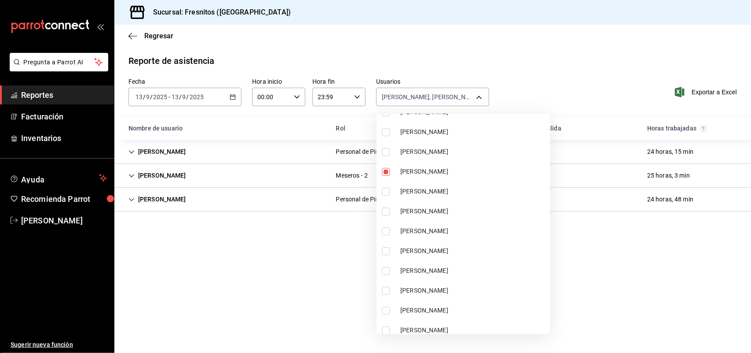
click at [161, 199] on div at bounding box center [375, 176] width 751 height 353
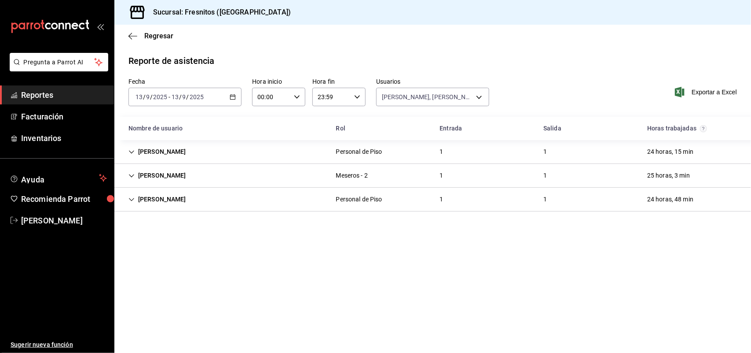
click at [133, 199] on icon "Cell" at bounding box center [132, 199] width 6 height 6
click at [481, 92] on body "Pregunta a Parrot AI Reportes Facturación Inventarios Ayuda Recomienda Parrot […" at bounding box center [375, 176] width 751 height 353
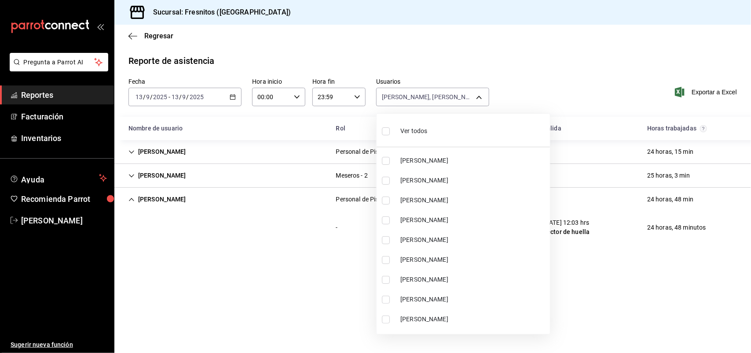
click at [390, 132] on label at bounding box center [387, 131] width 11 height 13
click at [390, 132] on input "checkbox" at bounding box center [386, 131] width 8 height 8
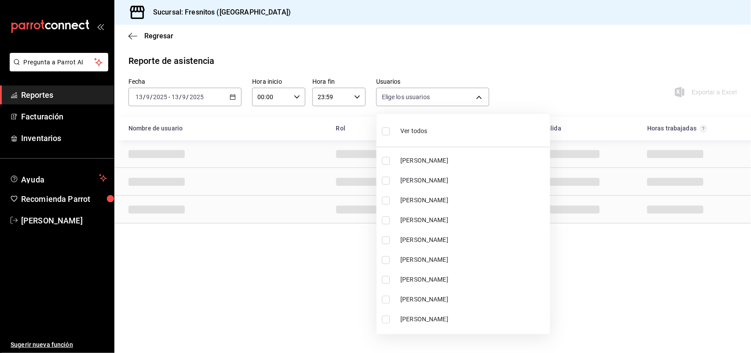
click at [389, 132] on input "checkbox" at bounding box center [386, 131] width 8 height 8
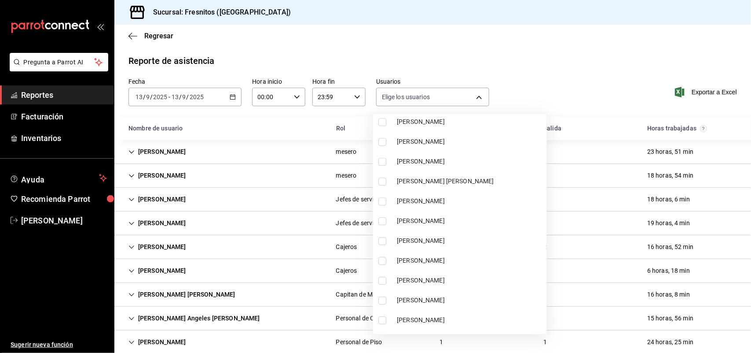
scroll to position [1210, 0]
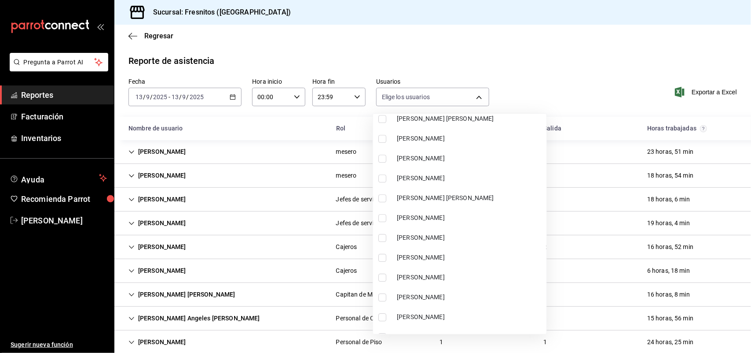
click at [231, 94] on div at bounding box center [375, 176] width 751 height 353
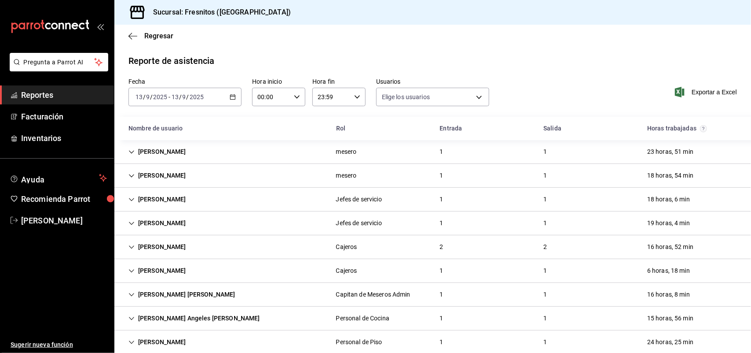
click at [230, 97] on icon "button" at bounding box center [233, 97] width 6 height 6
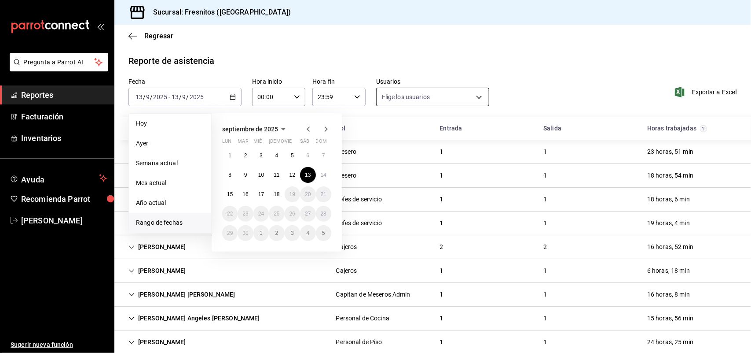
click at [471, 95] on body "Pregunta a Parrot AI Reportes Facturación Inventarios Ayuda Recomienda Parrot […" at bounding box center [375, 176] width 751 height 353
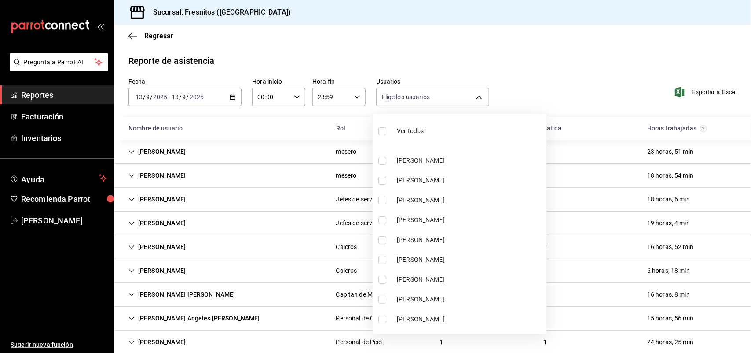
click at [441, 89] on div at bounding box center [375, 176] width 751 height 353
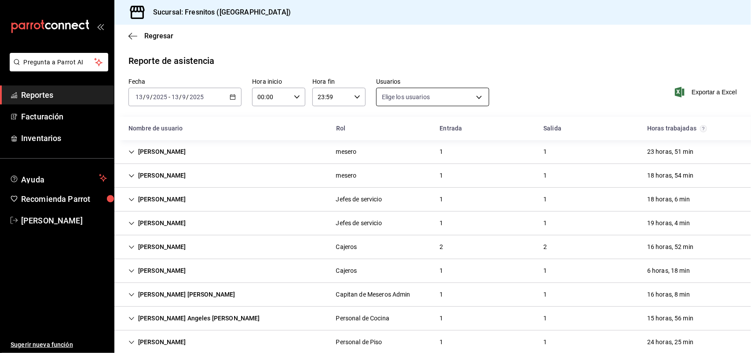
click at [434, 94] on body "Pregunta a Parrot AI Reportes Facturación Inventarios Ayuda Recomienda Parrot […" at bounding box center [375, 176] width 751 height 353
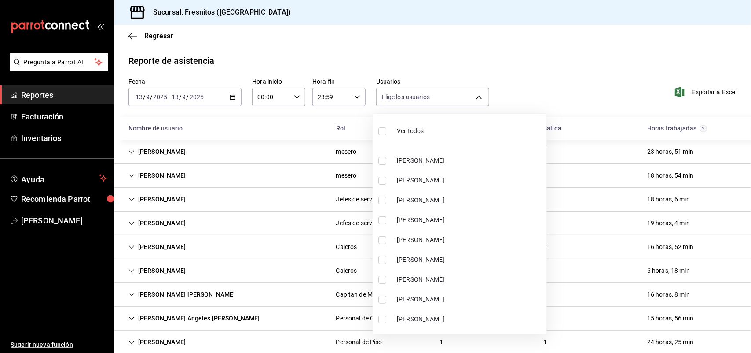
click at [419, 95] on div at bounding box center [375, 176] width 751 height 353
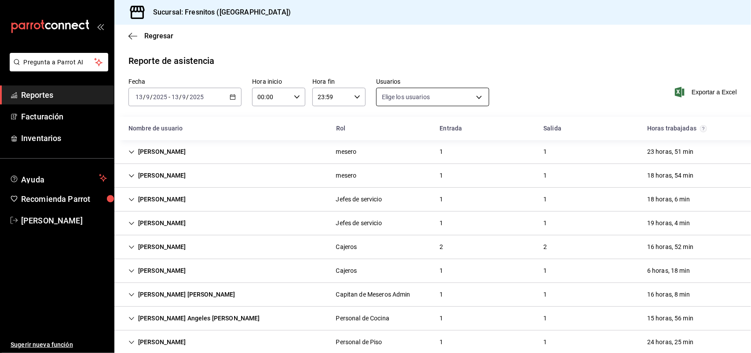
click at [445, 96] on body "Pregunta a Parrot AI Reportes Facturación Inventarios Ayuda Recomienda Parrot […" at bounding box center [375, 176] width 751 height 353
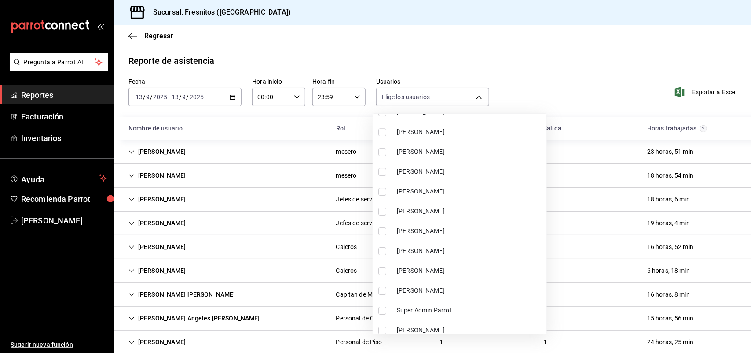
scroll to position [2806, 0]
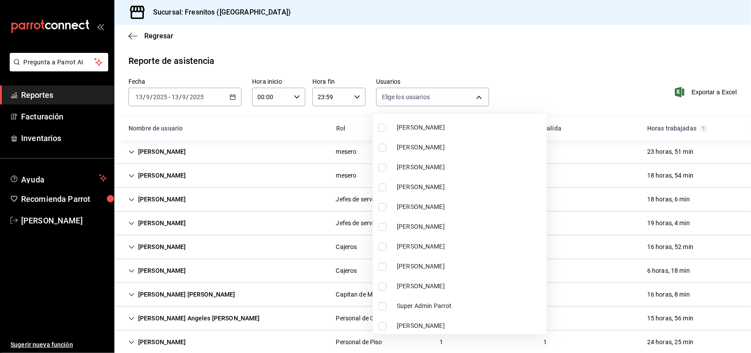
click at [382, 183] on input "checkbox" at bounding box center [382, 187] width 8 height 8
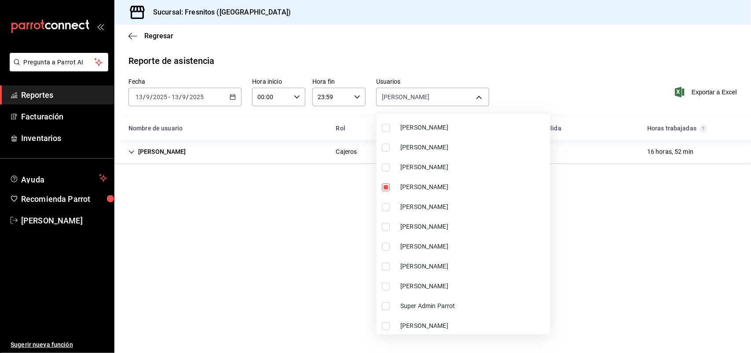
click at [276, 175] on div at bounding box center [375, 176] width 751 height 353
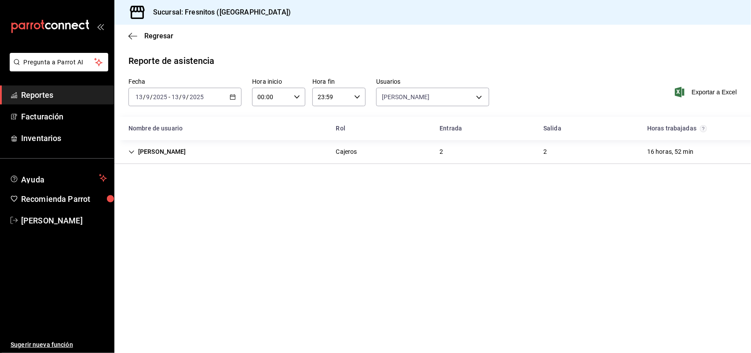
click at [125, 150] on div "[PERSON_NAME]" at bounding box center [157, 151] width 72 height 16
